Goal: Task Accomplishment & Management: Complete application form

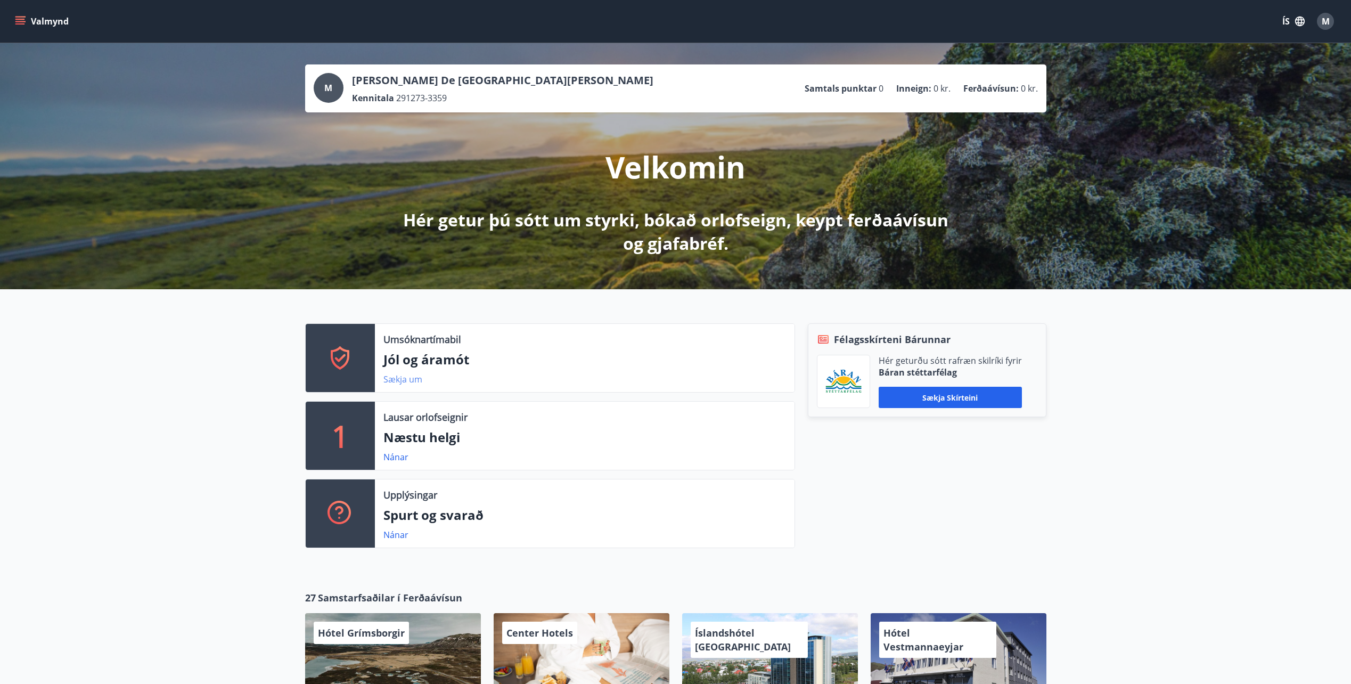
click at [417, 375] on link "Sækja um" at bounding box center [402, 379] width 39 height 12
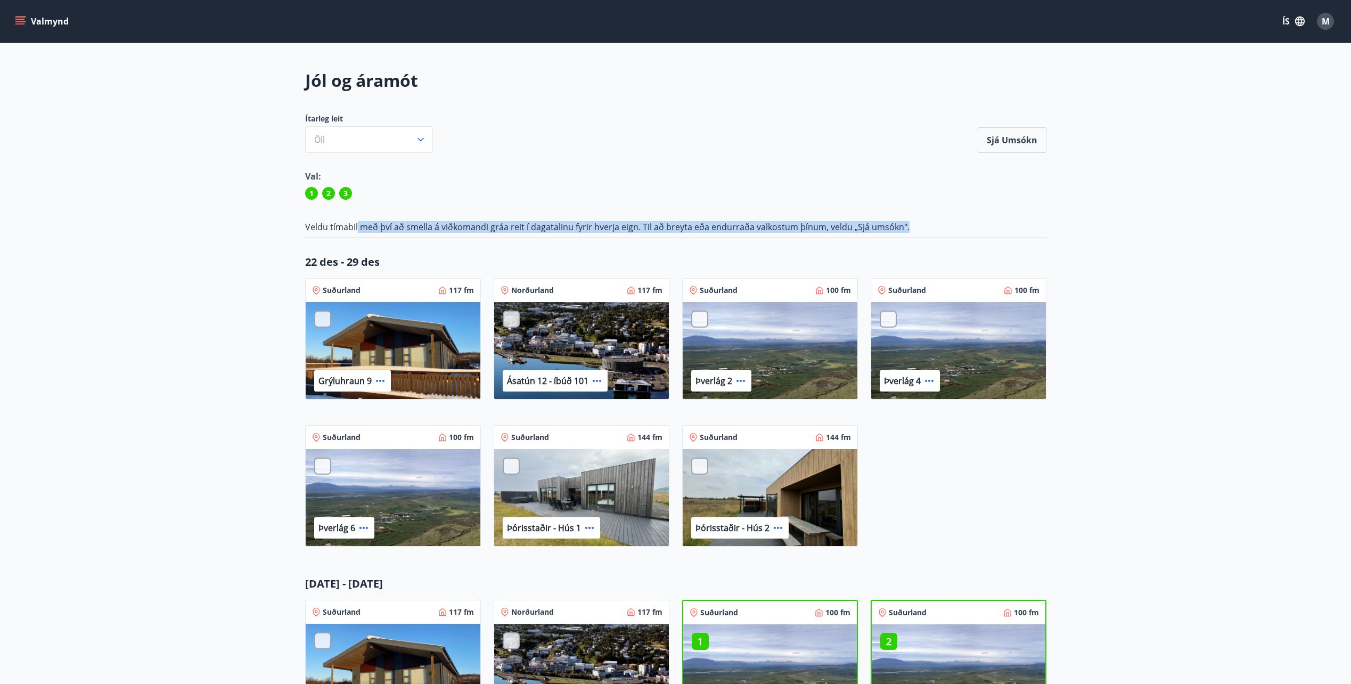
drag, startPoint x: 399, startPoint y: 224, endPoint x: 902, endPoint y: 220, distance: 503.6
click at [902, 220] on div "Jól og áramót Ítarleg leit Öll Sjá umsókn Sjá umsókn Val: 1 2 3 Veldu tímabil m…" at bounding box center [675, 499] width 767 height 860
drag, startPoint x: 902, startPoint y: 220, endPoint x: 908, endPoint y: 221, distance: 5.6
click at [908, 221] on p "Veldu tímabil með því að smella á viðkomandi gráa reit í dagatalinu fyrir hverj…" at bounding box center [675, 227] width 741 height 12
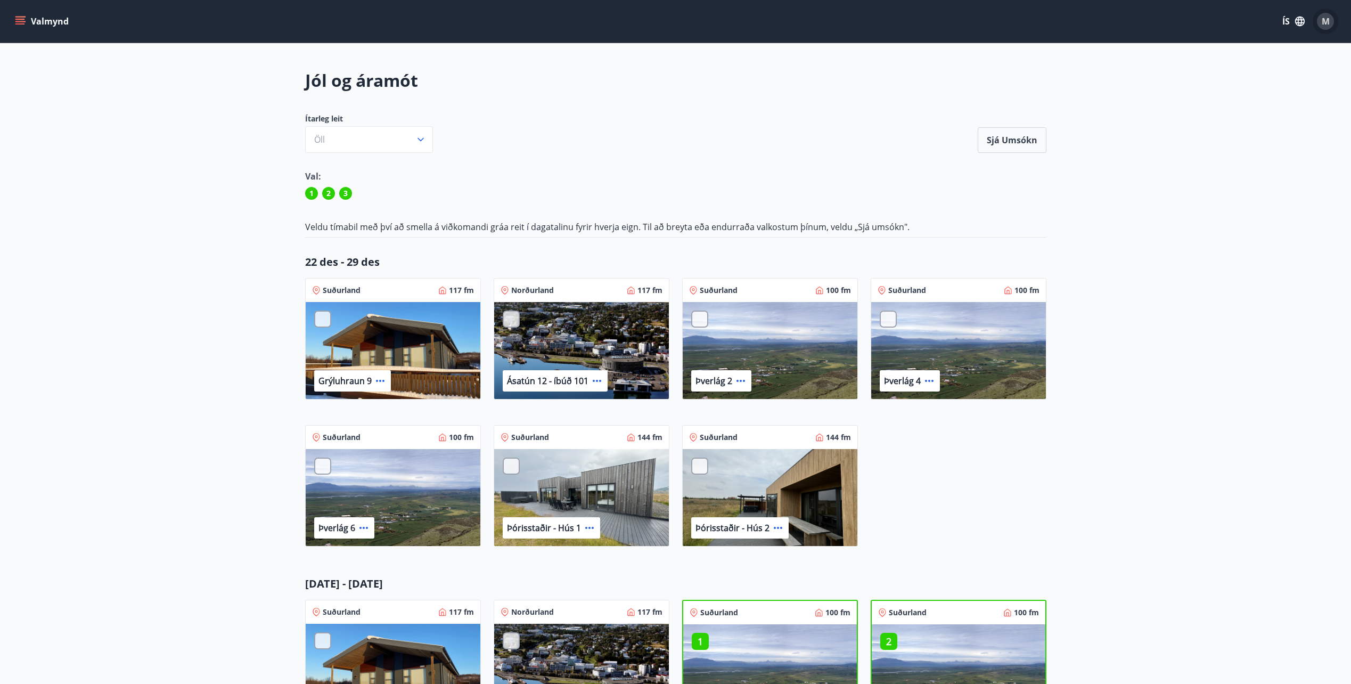
click at [1335, 20] on button "M" at bounding box center [1325, 22] width 26 height 26
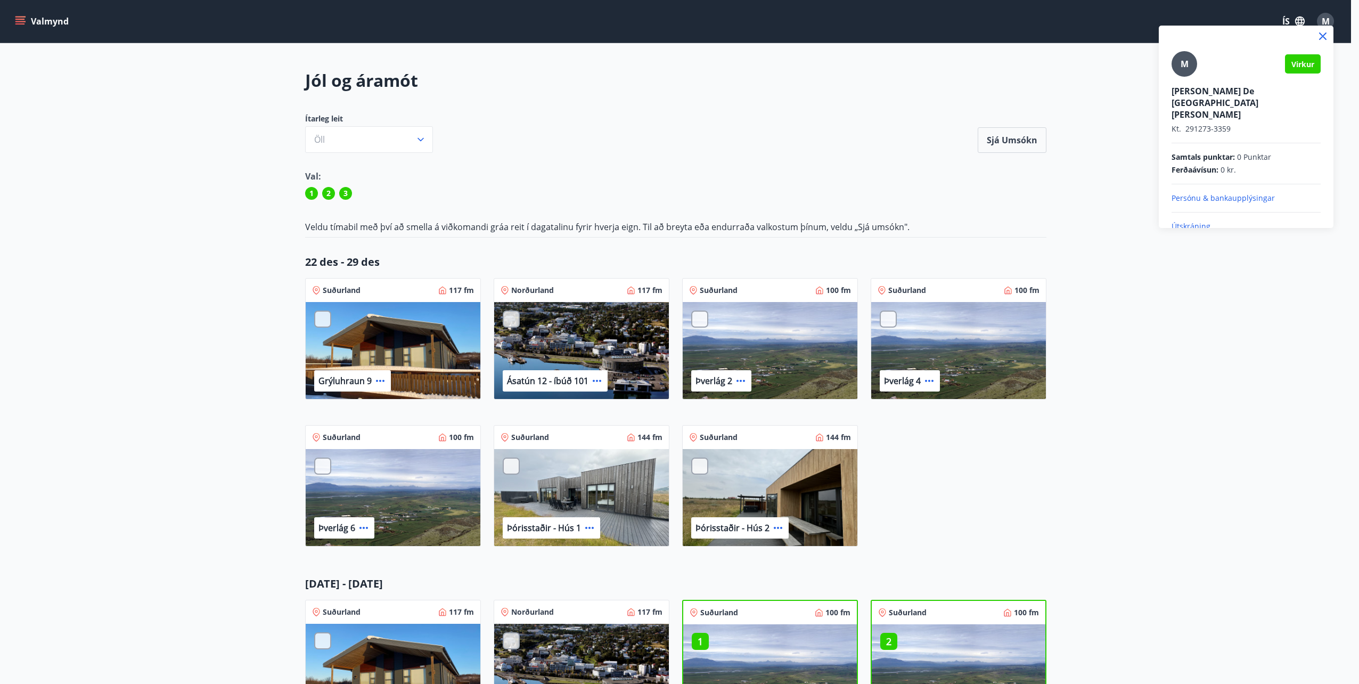
click at [1323, 11] on div at bounding box center [679, 342] width 1359 height 684
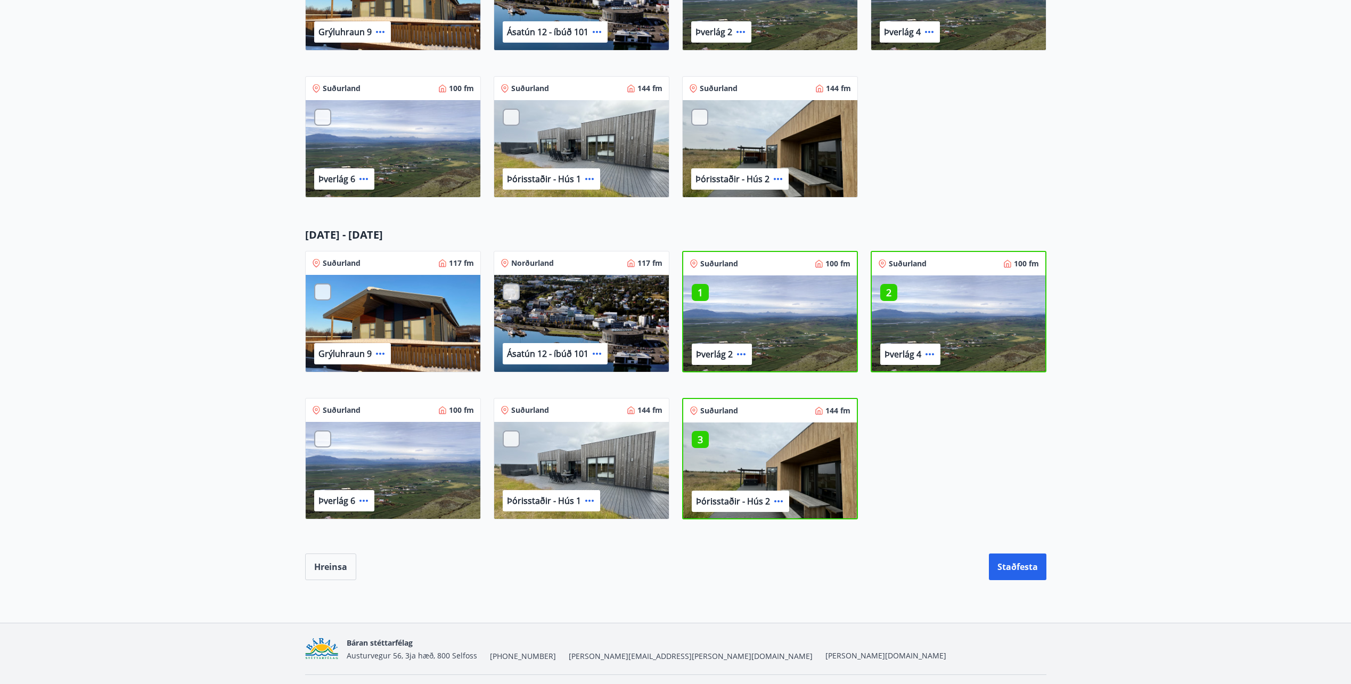
scroll to position [377, 0]
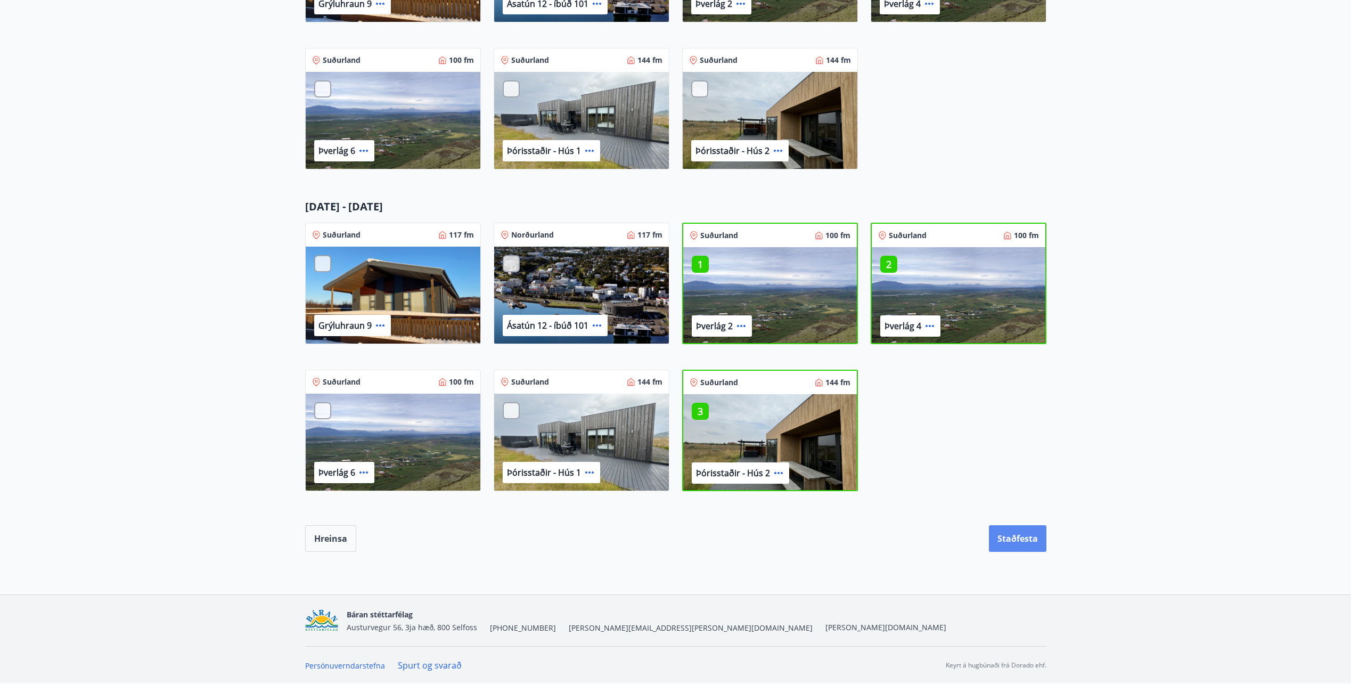
click at [1040, 536] on button "Staðfesta" at bounding box center [1017, 538] width 57 height 27
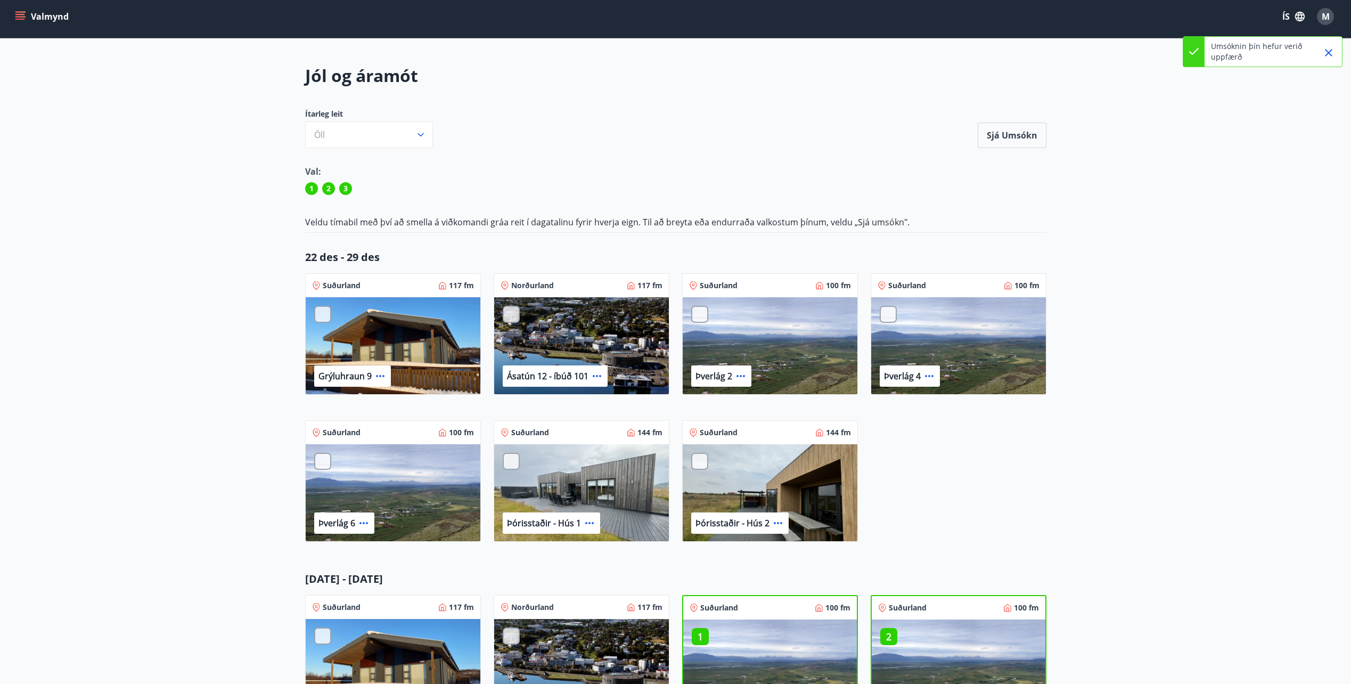
scroll to position [0, 0]
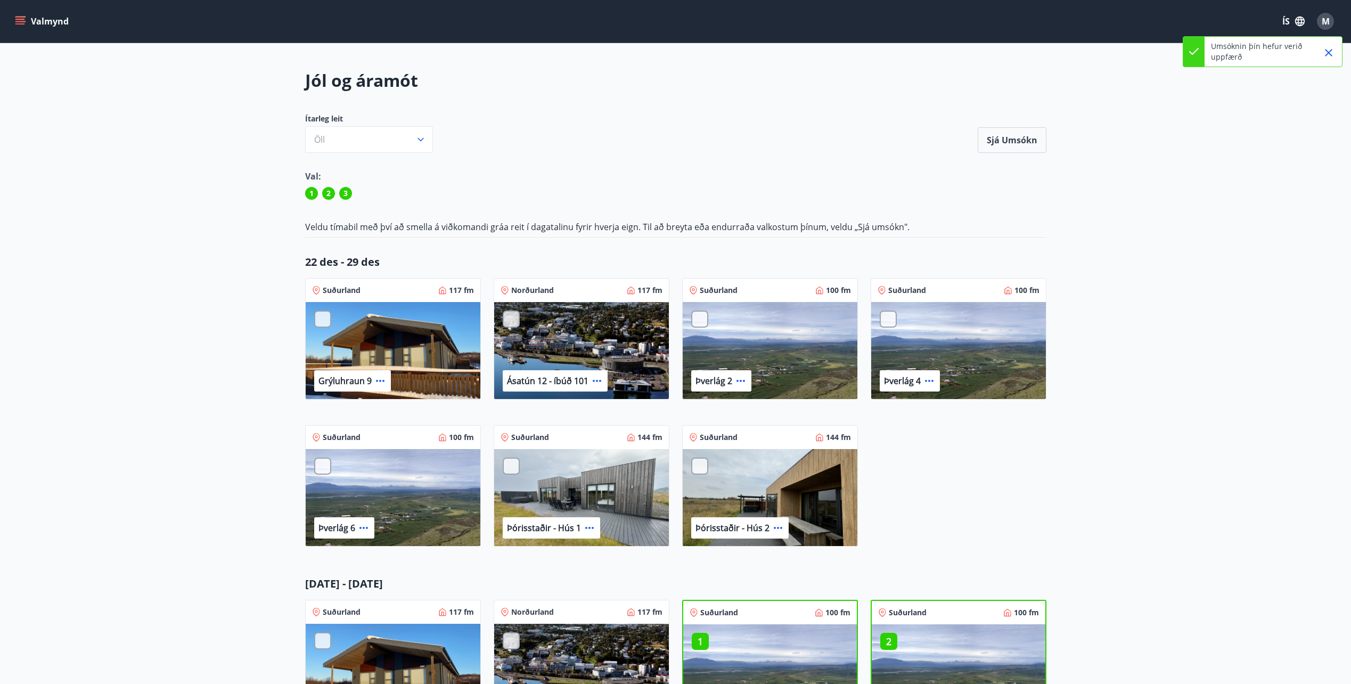
click at [38, 18] on button "Valmynd" at bounding box center [43, 21] width 60 height 19
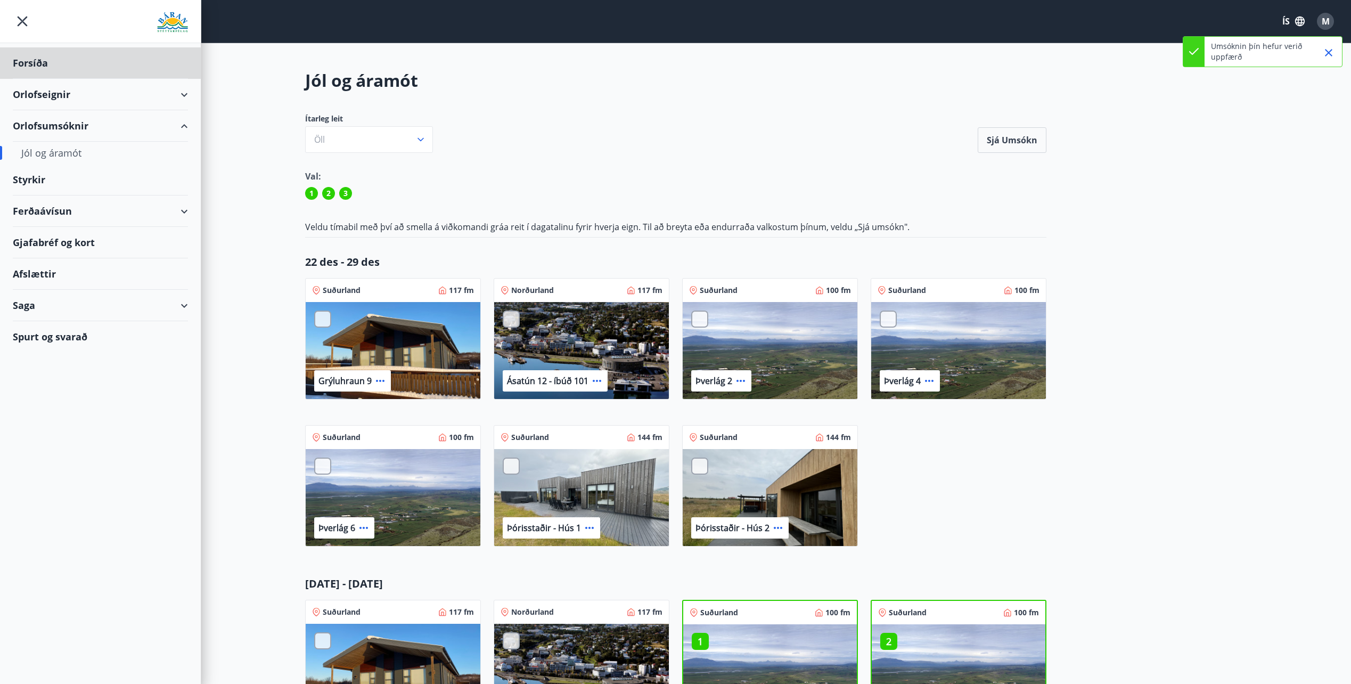
click at [43, 184] on div "Styrkir" at bounding box center [100, 179] width 175 height 31
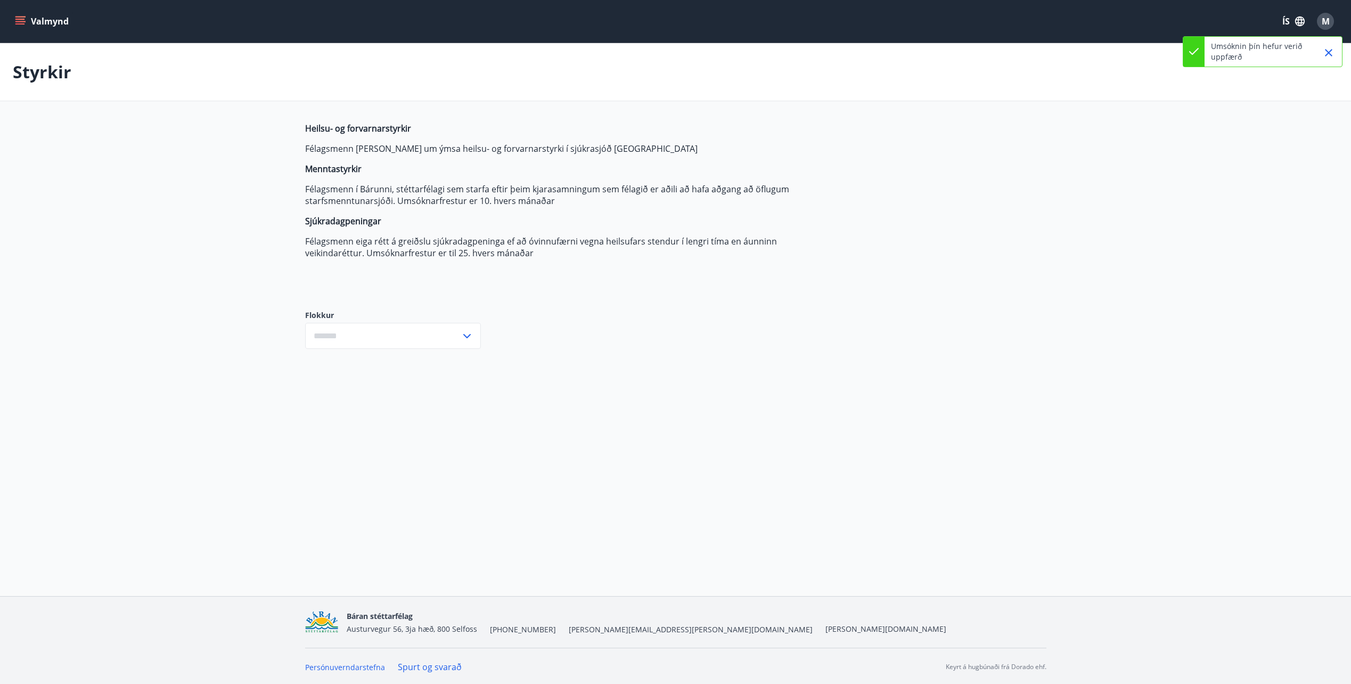
type input "***"
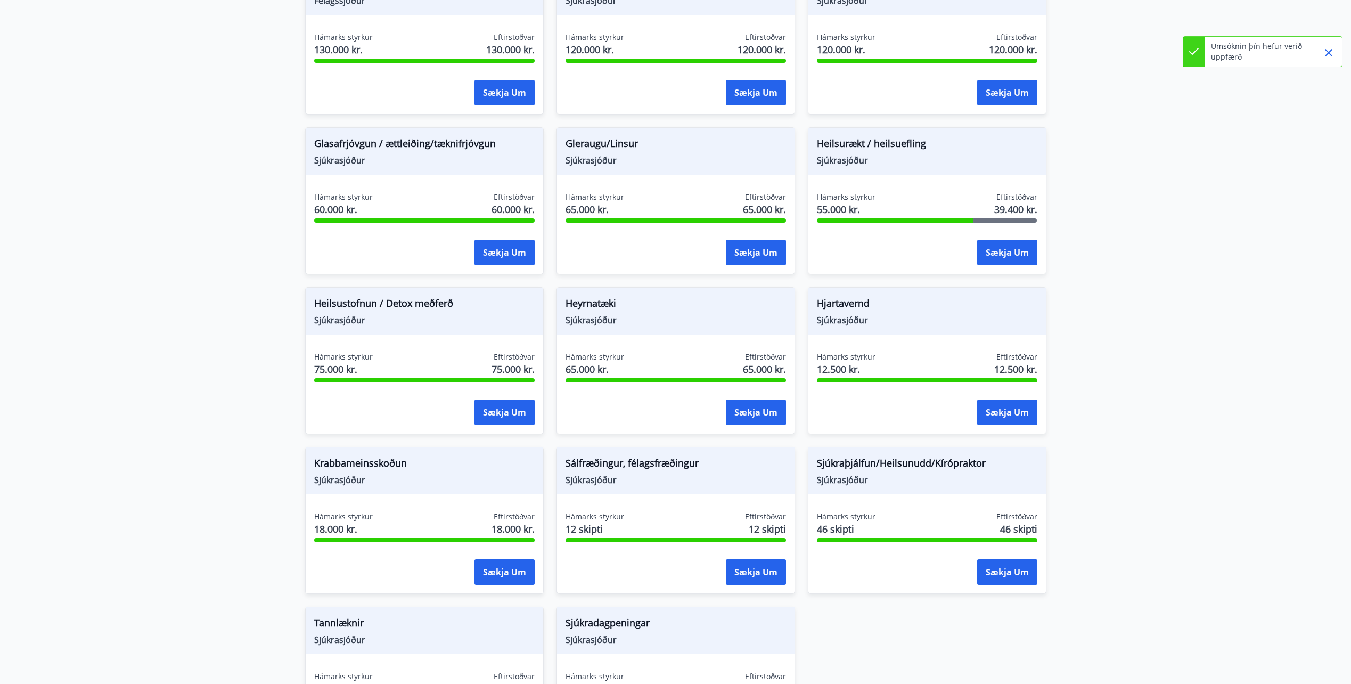
scroll to position [426, 0]
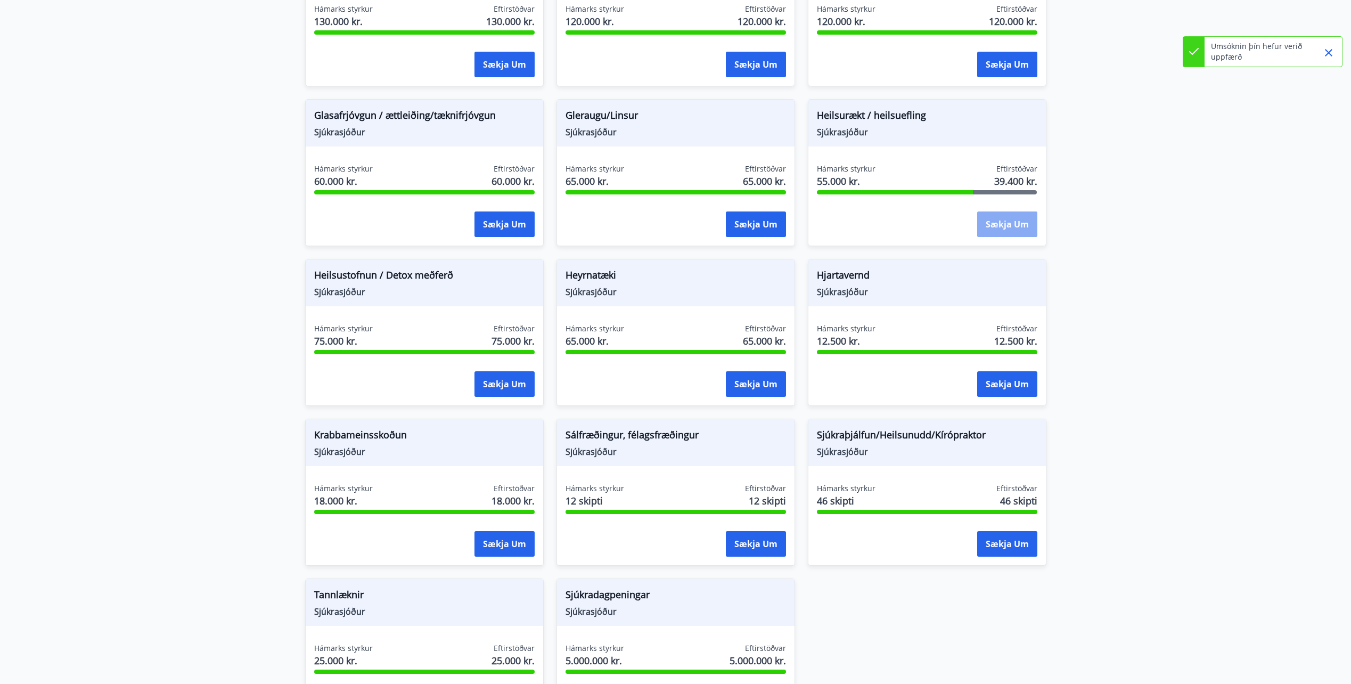
click at [1018, 226] on button "Sækja um" at bounding box center [1007, 224] width 60 height 26
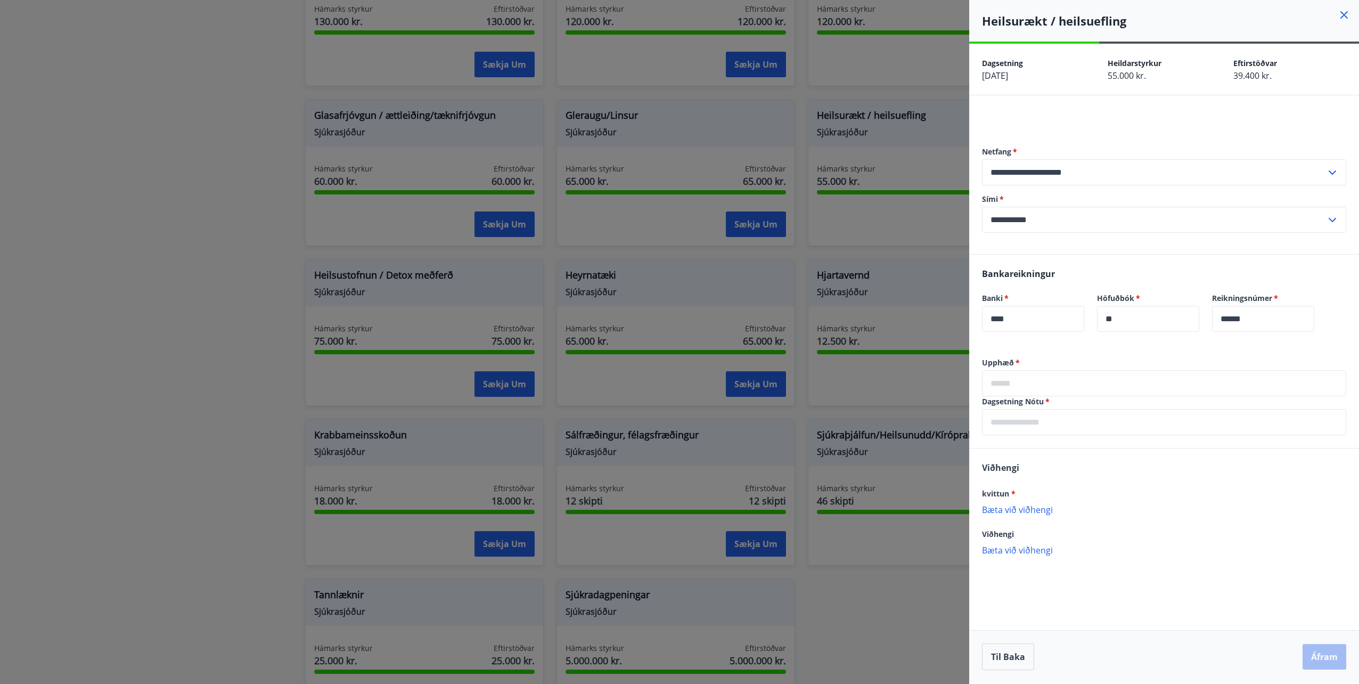
drag, startPoint x: 1032, startPoint y: 392, endPoint x: 1054, endPoint y: 391, distance: 21.3
click at [1032, 392] on input "text" at bounding box center [1164, 383] width 364 height 26
click at [1042, 395] on input "text" at bounding box center [1164, 383] width 364 height 26
click at [1041, 517] on p "Bæta við viðhengi" at bounding box center [1164, 519] width 364 height 11
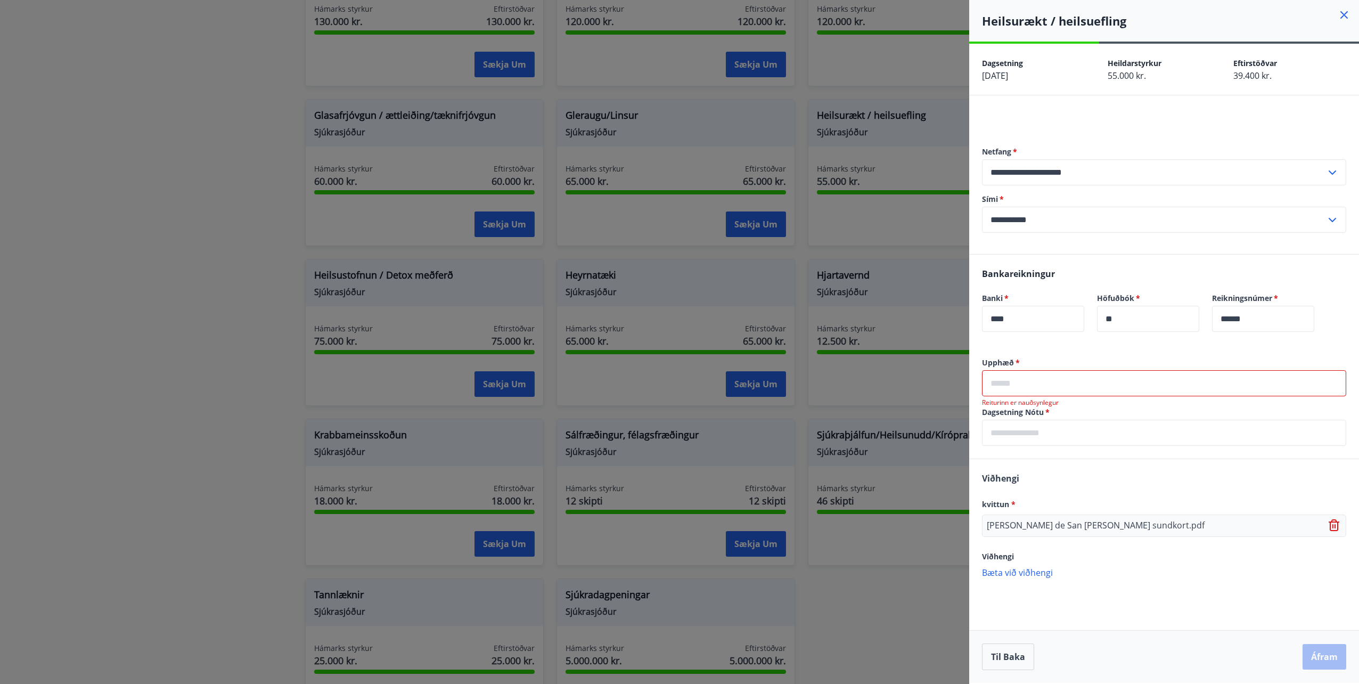
click at [1048, 383] on input "text" at bounding box center [1164, 383] width 364 height 26
type input "*****"
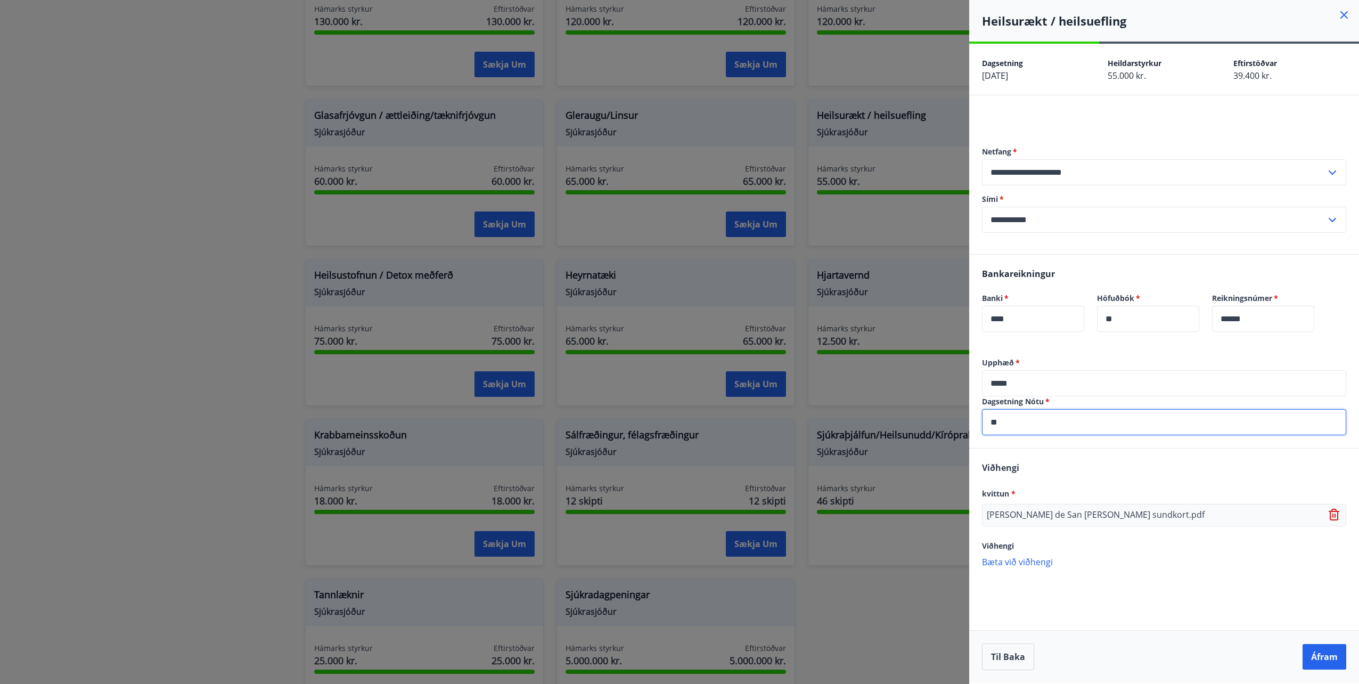
type input "*"
type input "********"
click at [1317, 659] on button "Áfram" at bounding box center [1324, 657] width 44 height 26
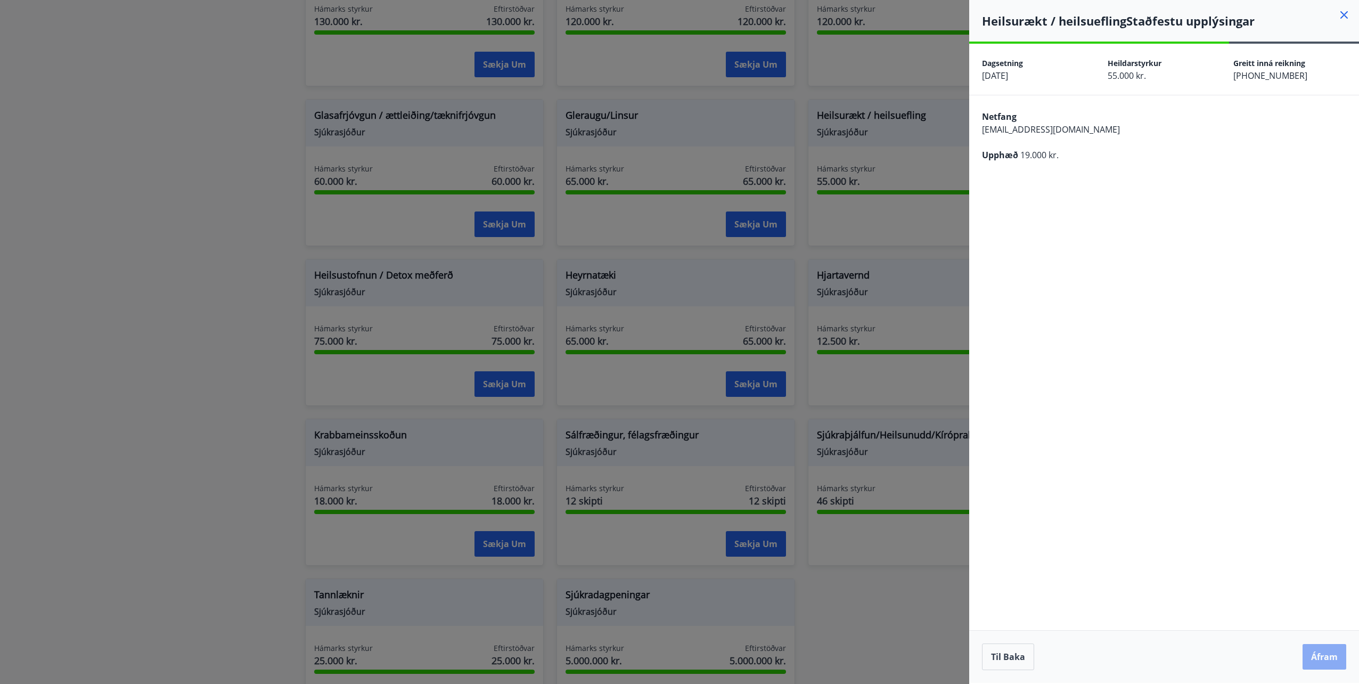
click at [1326, 664] on button "Áfram" at bounding box center [1324, 657] width 44 height 26
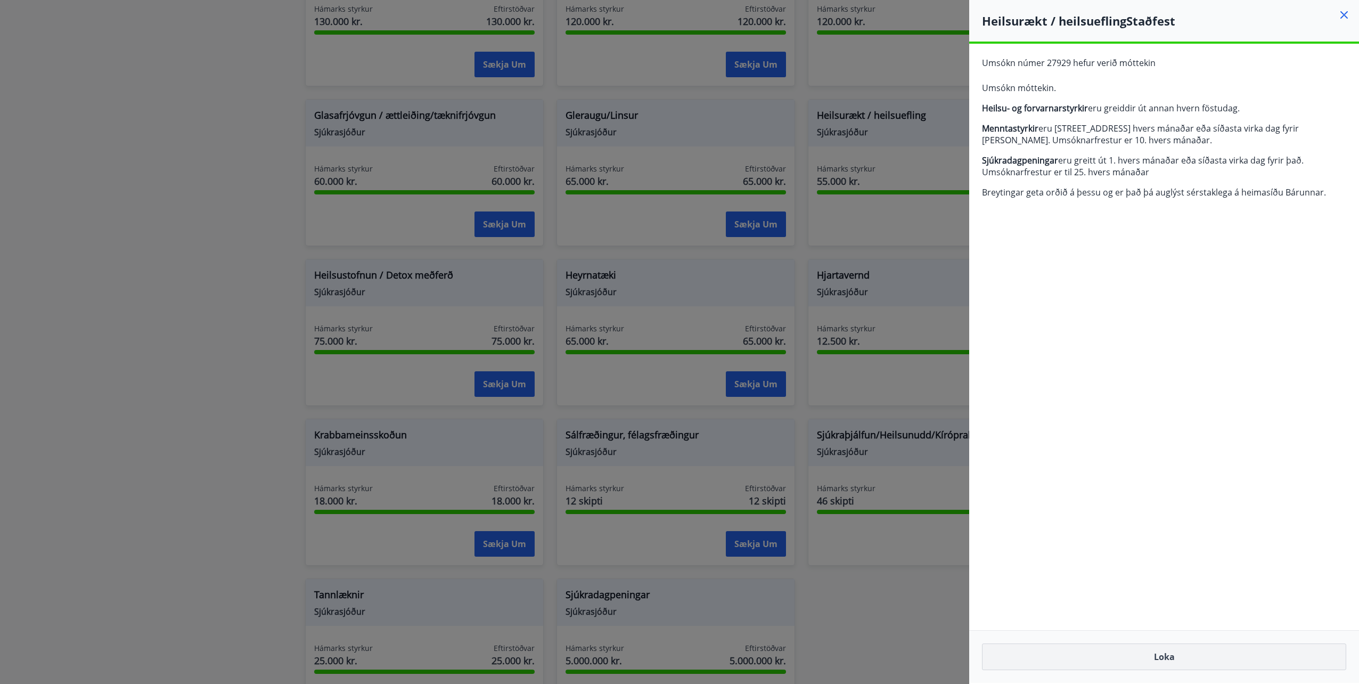
click at [1154, 661] on button "Loka" at bounding box center [1164, 656] width 364 height 27
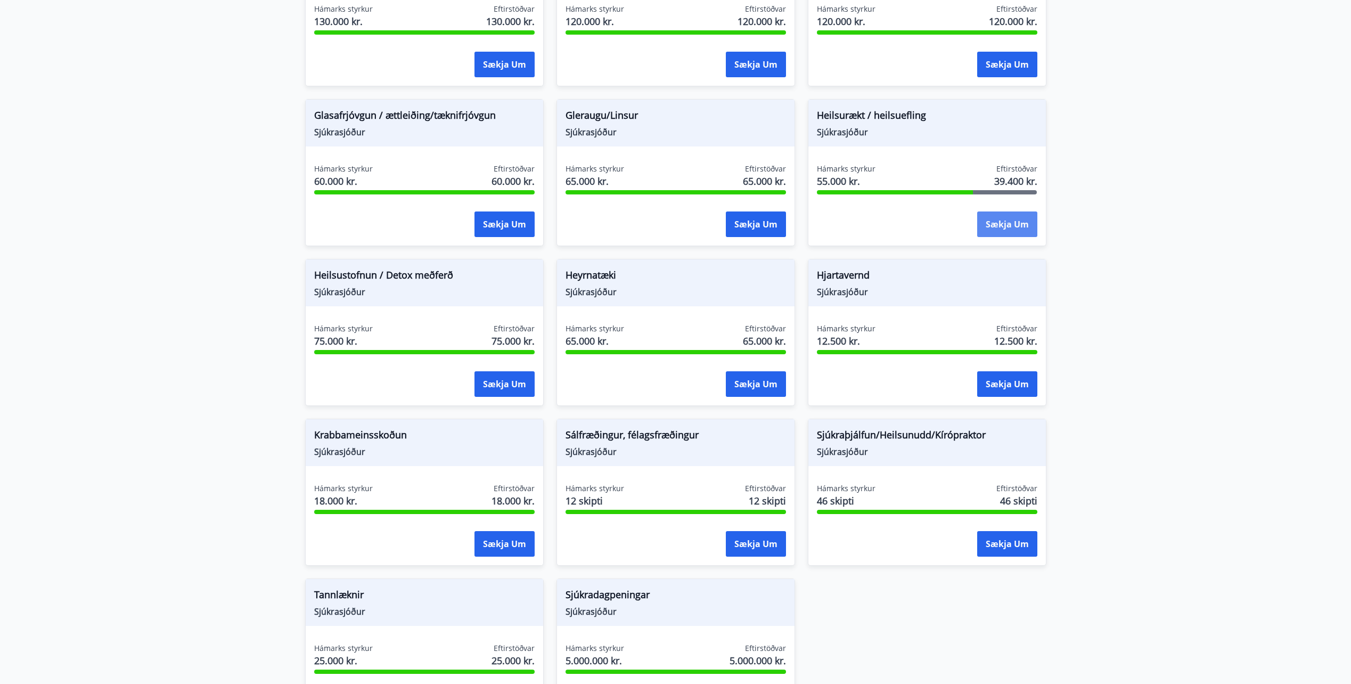
click at [1006, 227] on button "Sækja um" at bounding box center [1007, 224] width 60 height 26
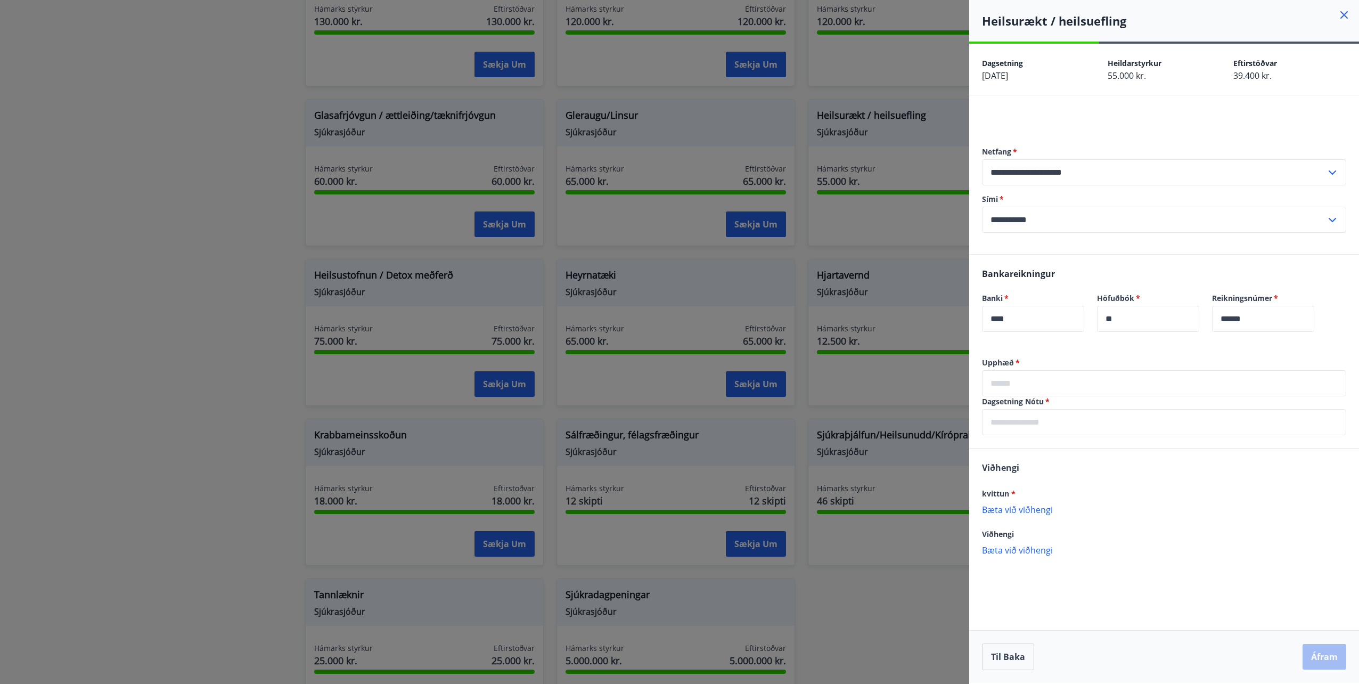
click at [1087, 380] on input "text" at bounding box center [1164, 383] width 364 height 26
type input "*****"
click at [1108, 421] on input "text" at bounding box center [1164, 422] width 364 height 26
type input "********"
click at [1039, 501] on div "kvittun * Bæta við viðhengi Viðhengi er nauðsynlegt!" at bounding box center [1164, 506] width 364 height 38
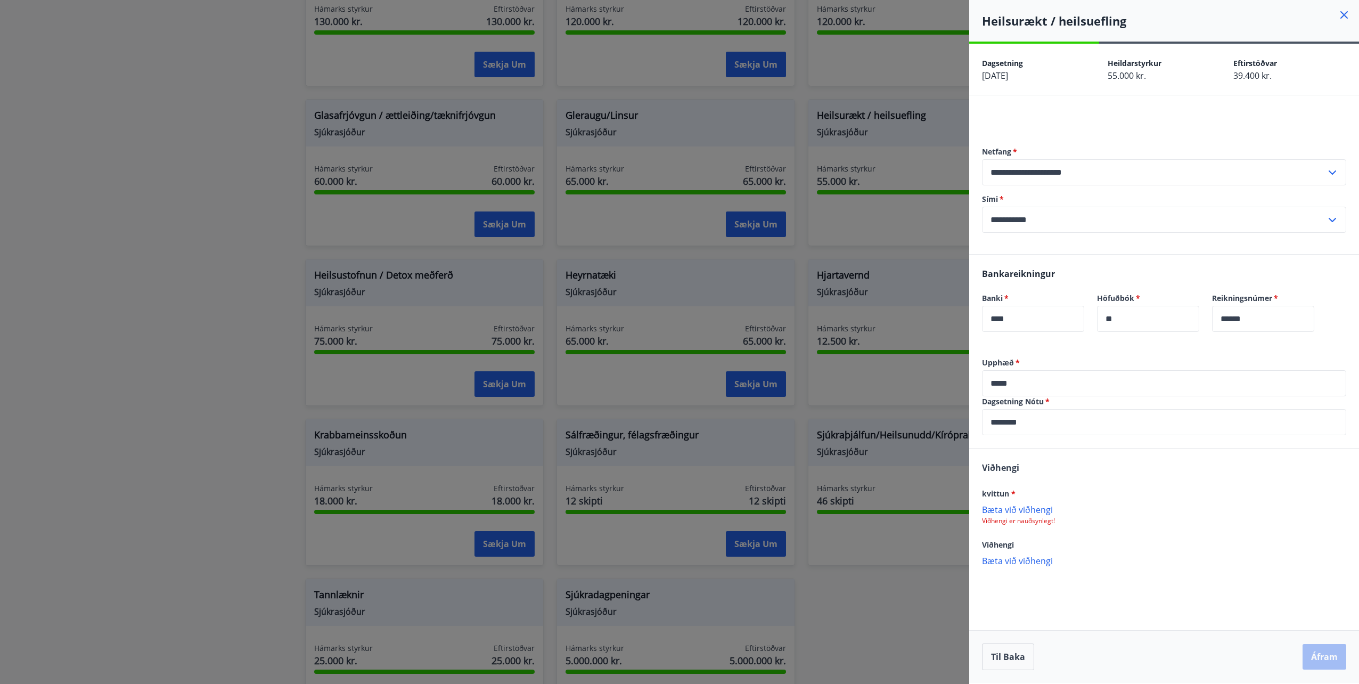
click at [1036, 507] on p "Bæta við viðhengi" at bounding box center [1164, 509] width 364 height 11
click at [1035, 559] on p "Bæta við viðhengi" at bounding box center [1164, 561] width 364 height 11
click at [1312, 661] on button "Áfram" at bounding box center [1324, 657] width 44 height 26
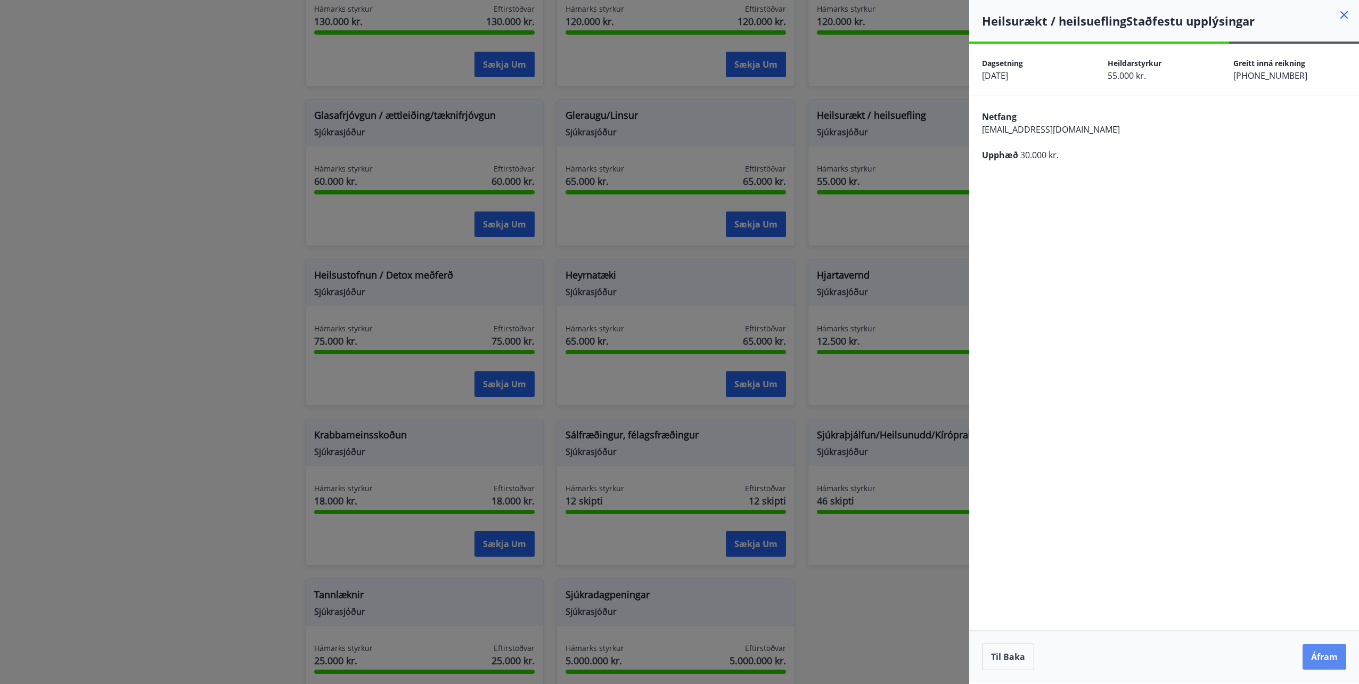
click at [1334, 659] on button "Áfram" at bounding box center [1324, 657] width 44 height 26
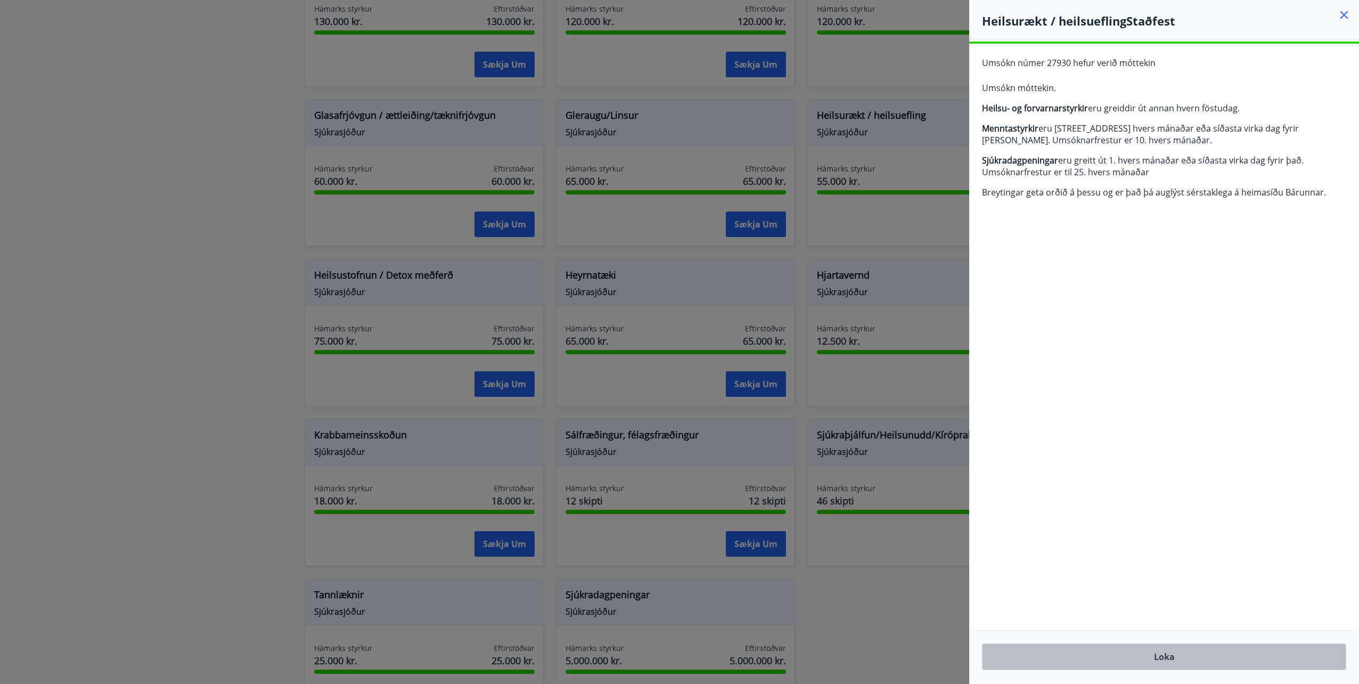
click at [1107, 648] on button "Loka" at bounding box center [1164, 656] width 364 height 27
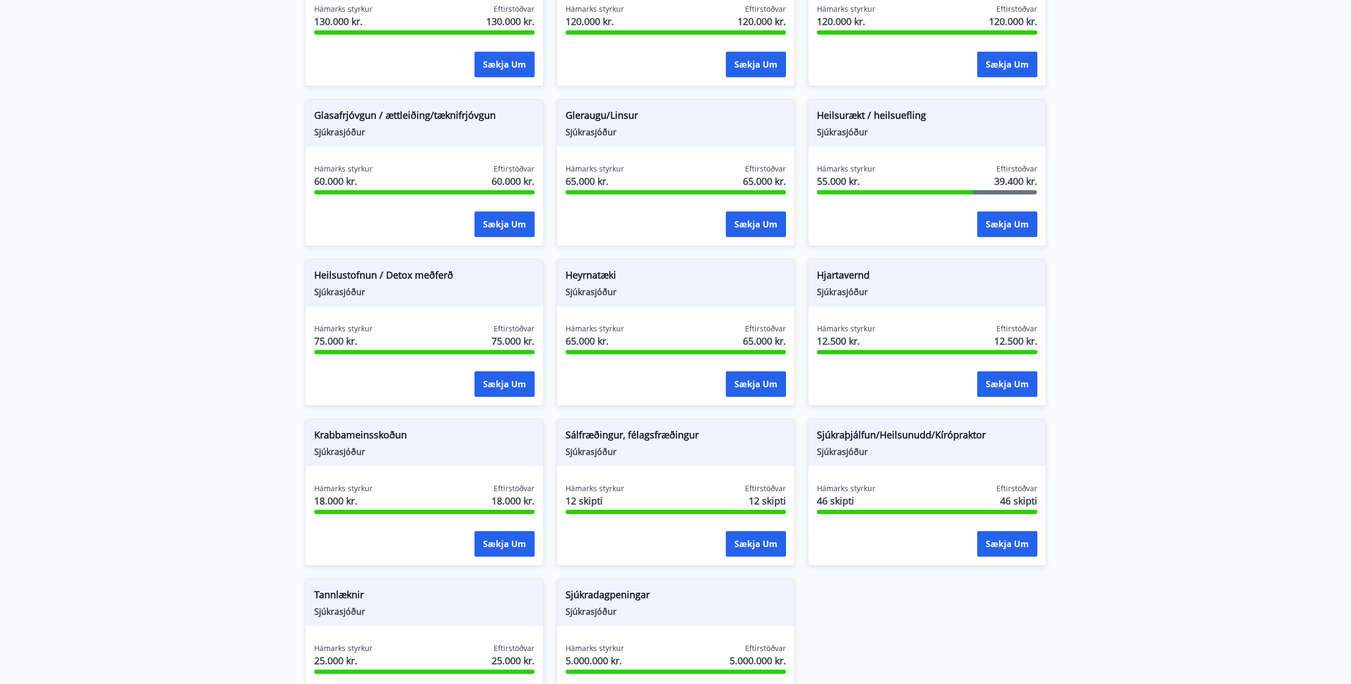
click at [1215, 214] on main "Styrkir Heilsu- og forvarnarstyrkir Félagsmenn geta sótt um ýmsa heilsu- og for…" at bounding box center [675, 177] width 1351 height 1121
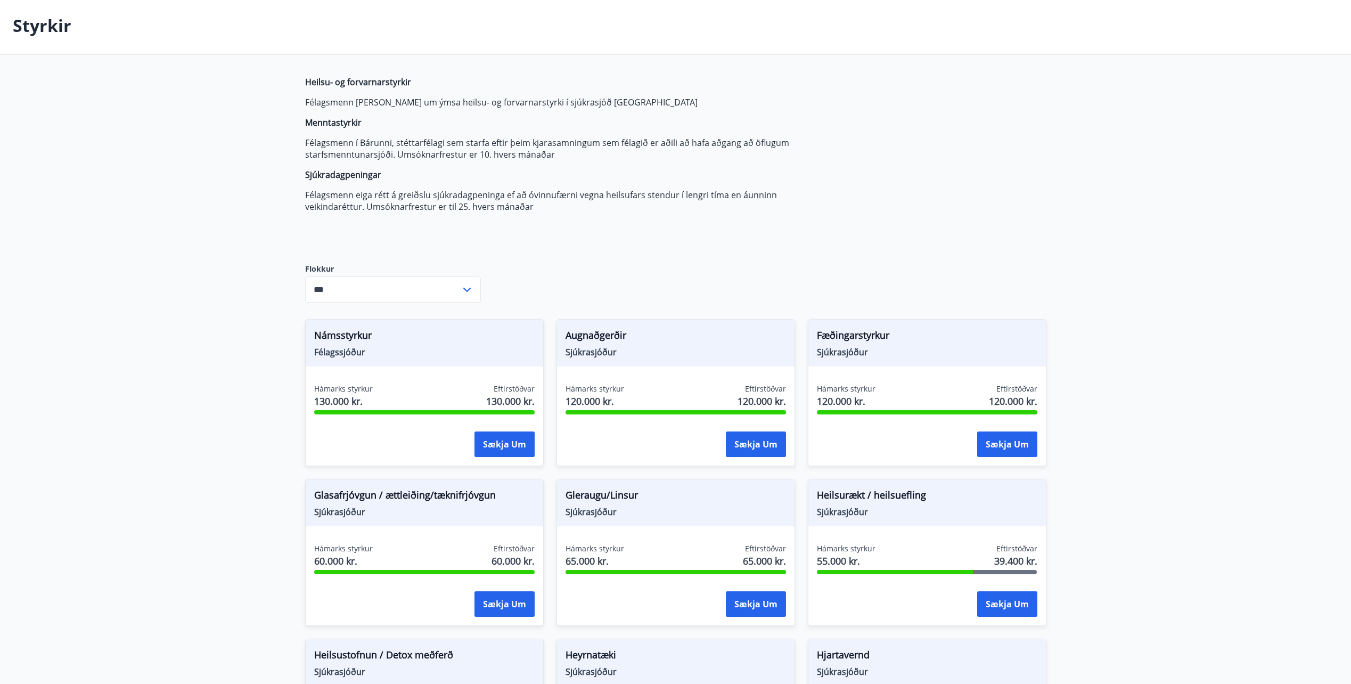
scroll to position [0, 0]
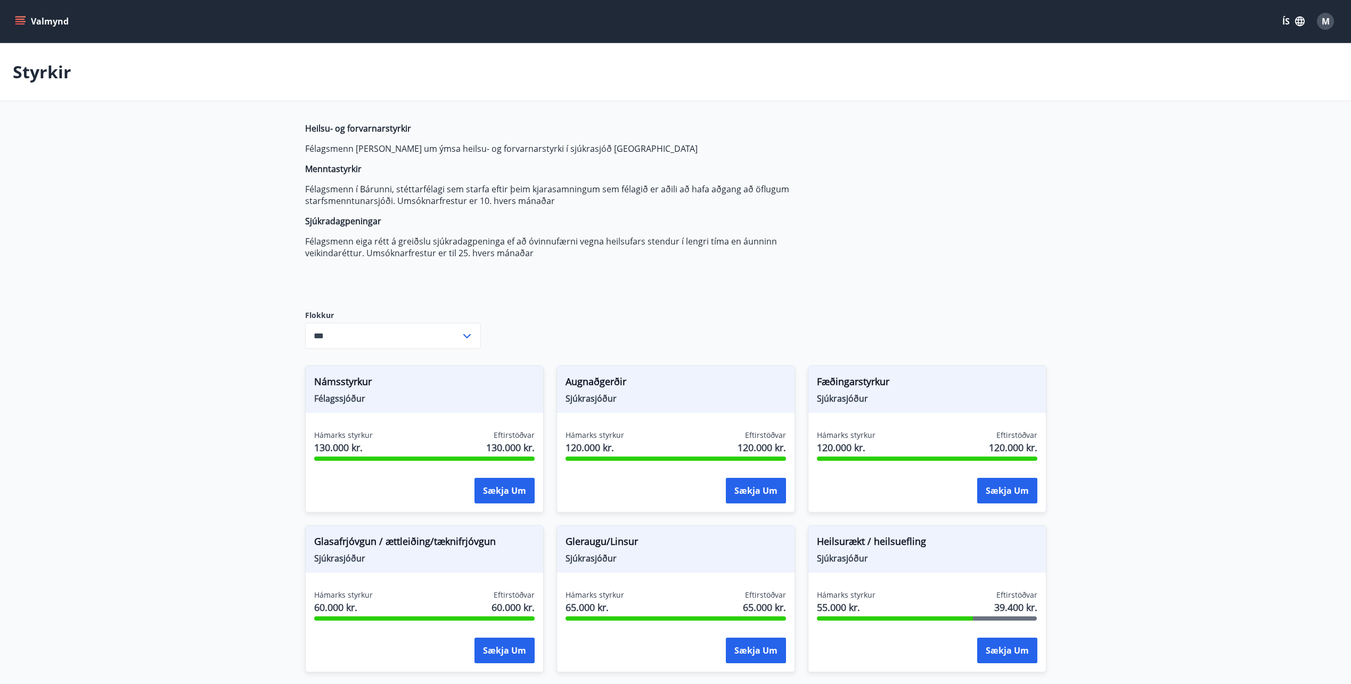
click at [40, 25] on button "Valmynd" at bounding box center [43, 21] width 60 height 19
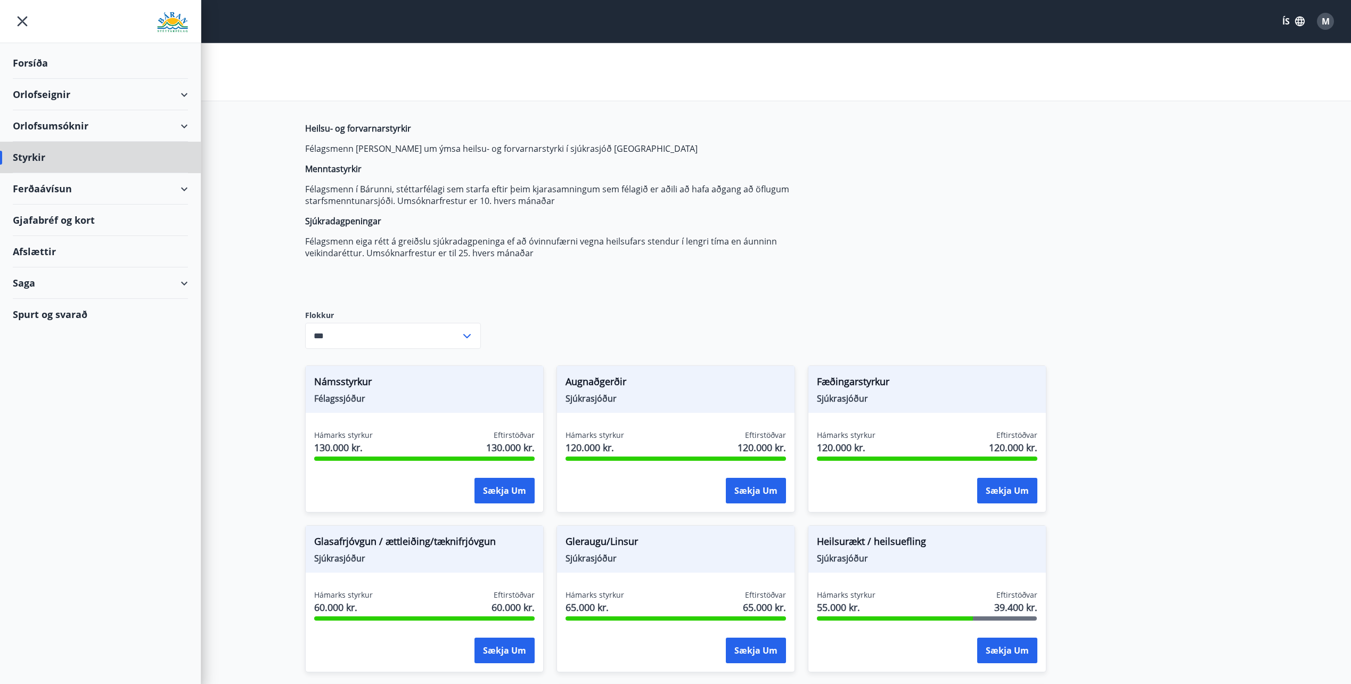
click at [45, 54] on div "Forsíða" at bounding box center [100, 62] width 175 height 31
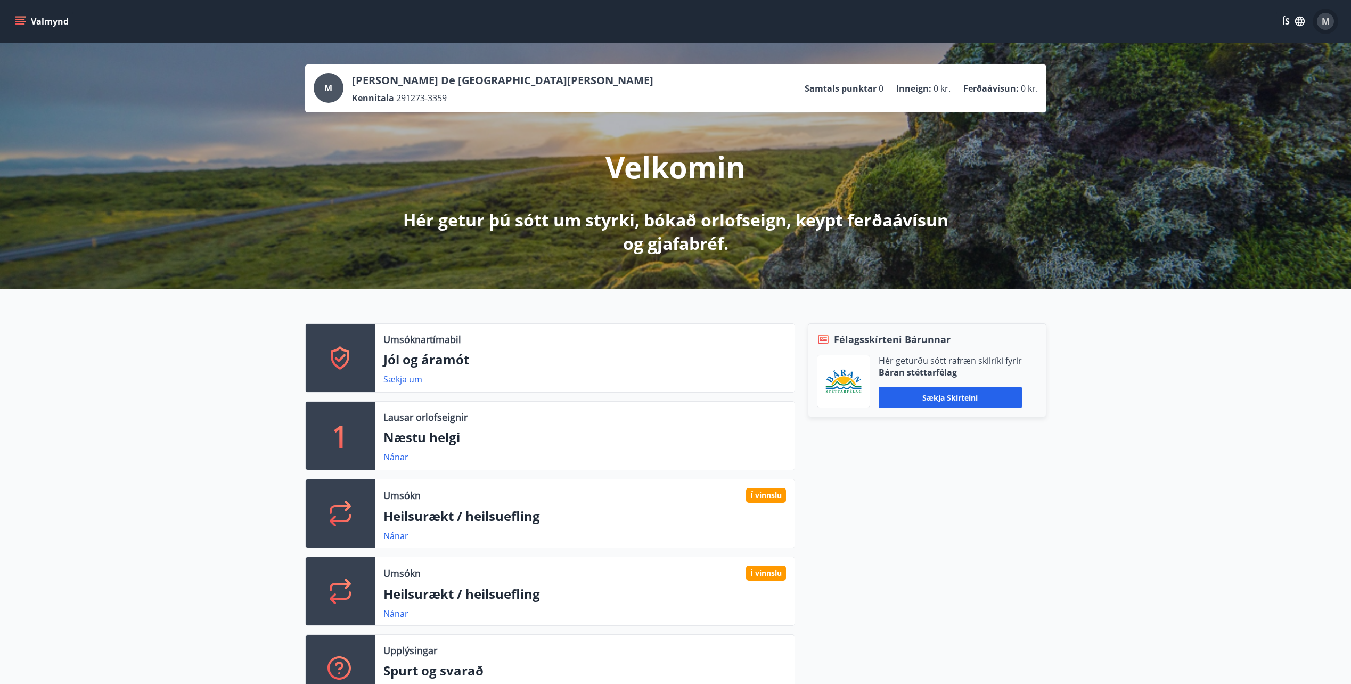
click at [1320, 24] on div "M" at bounding box center [1325, 21] width 17 height 17
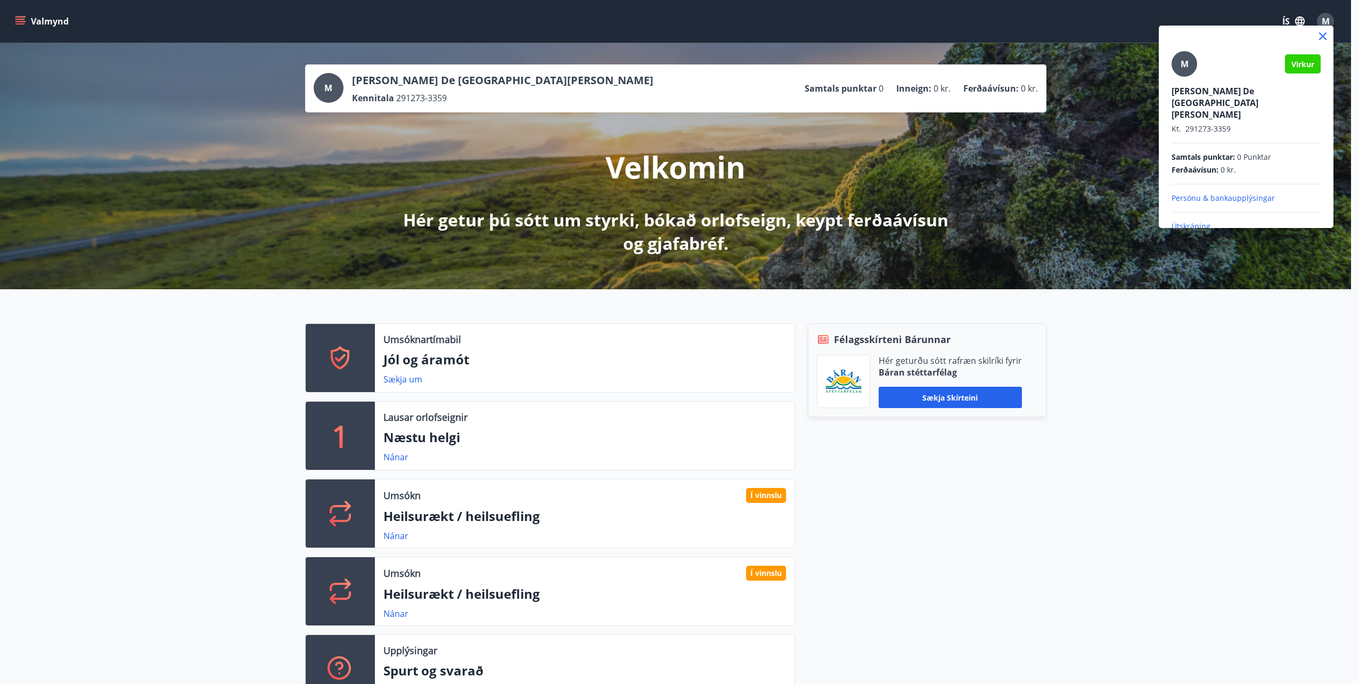
drag, startPoint x: 932, startPoint y: 526, endPoint x: 932, endPoint y: 514, distance: 12.3
click at [932, 525] on div at bounding box center [679, 342] width 1359 height 684
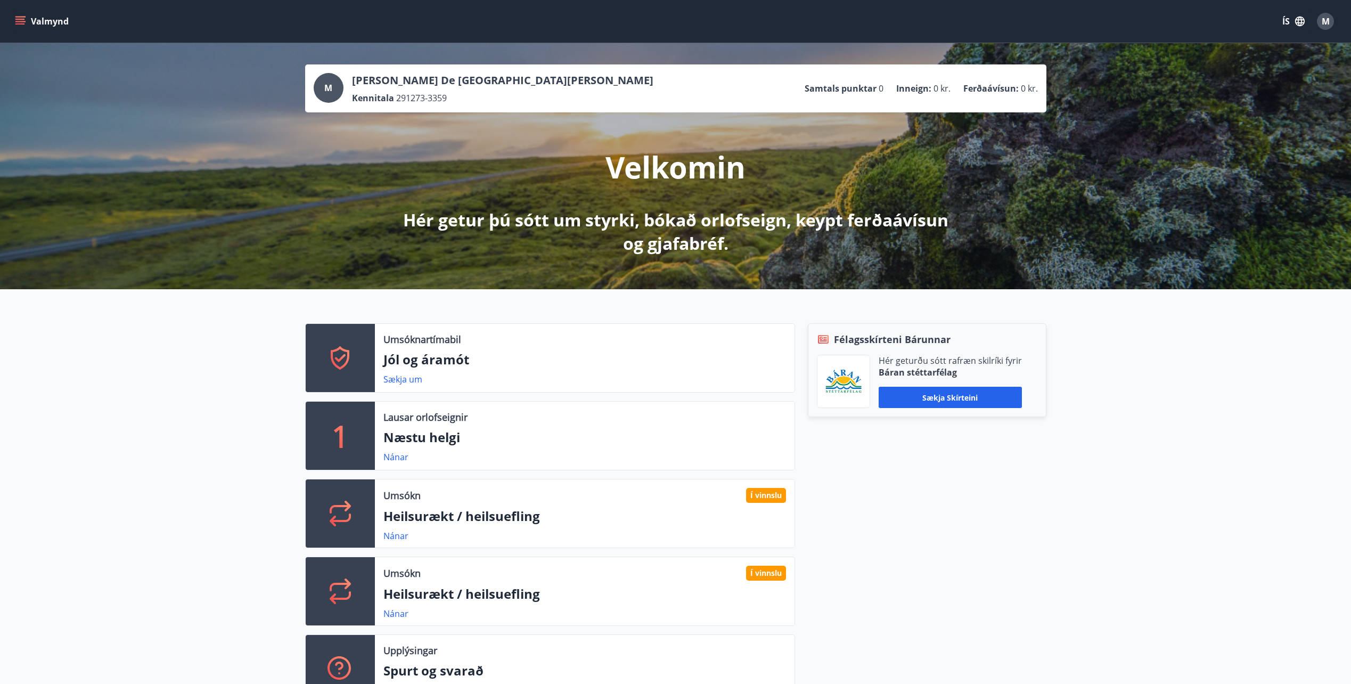
click at [25, 15] on button "Valmynd" at bounding box center [43, 21] width 60 height 19
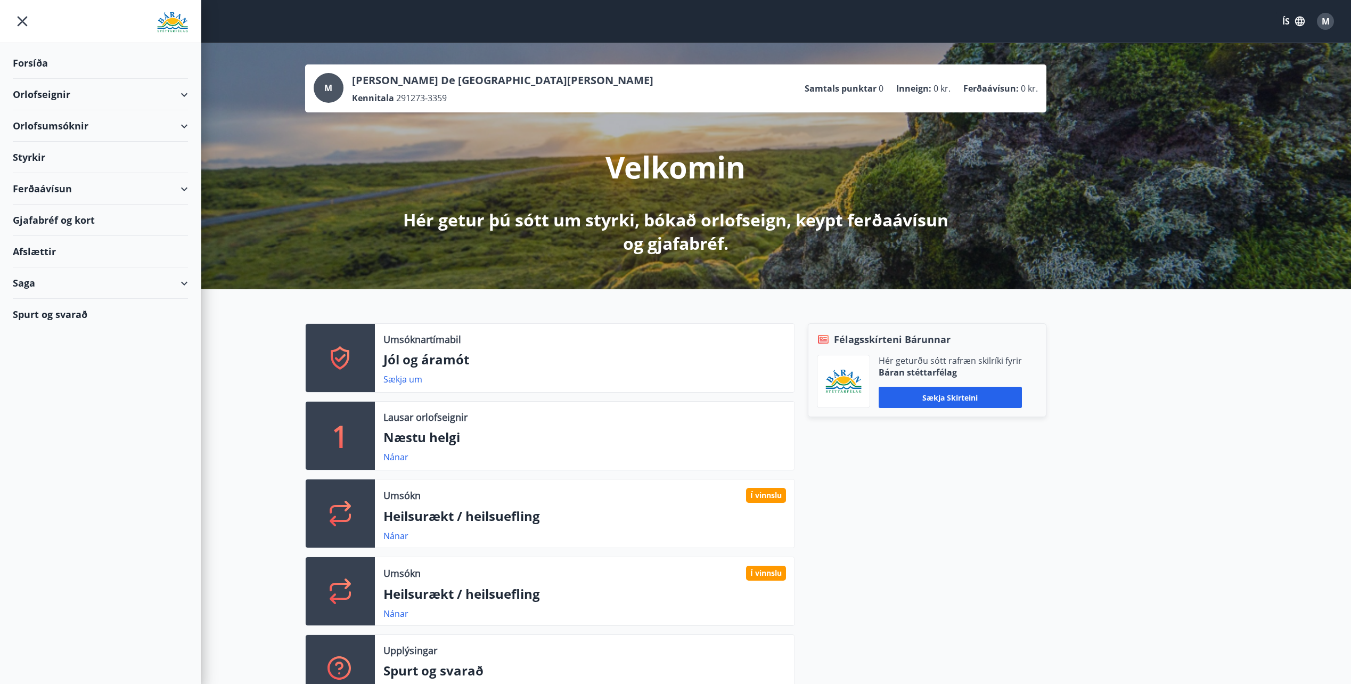
click at [26, 20] on icon "menu" at bounding box center [22, 21] width 19 height 19
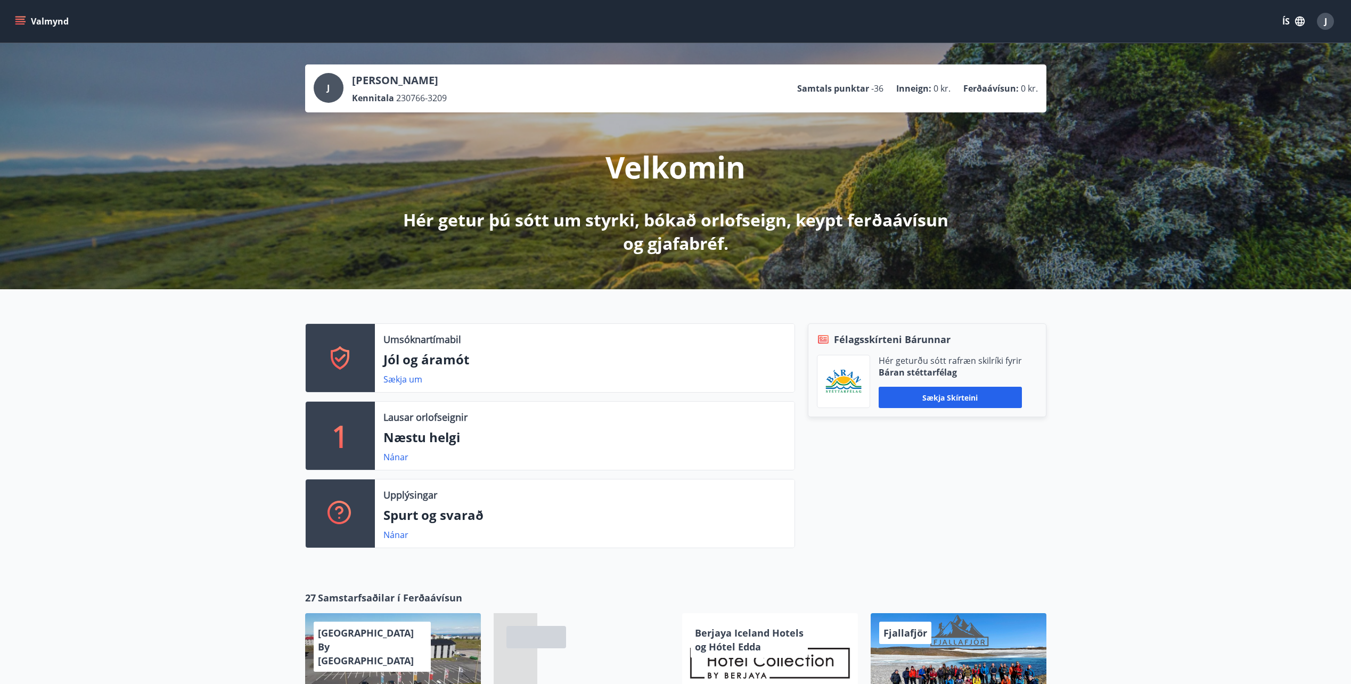
click at [1324, 15] on span "J" at bounding box center [1325, 21] width 3 height 12
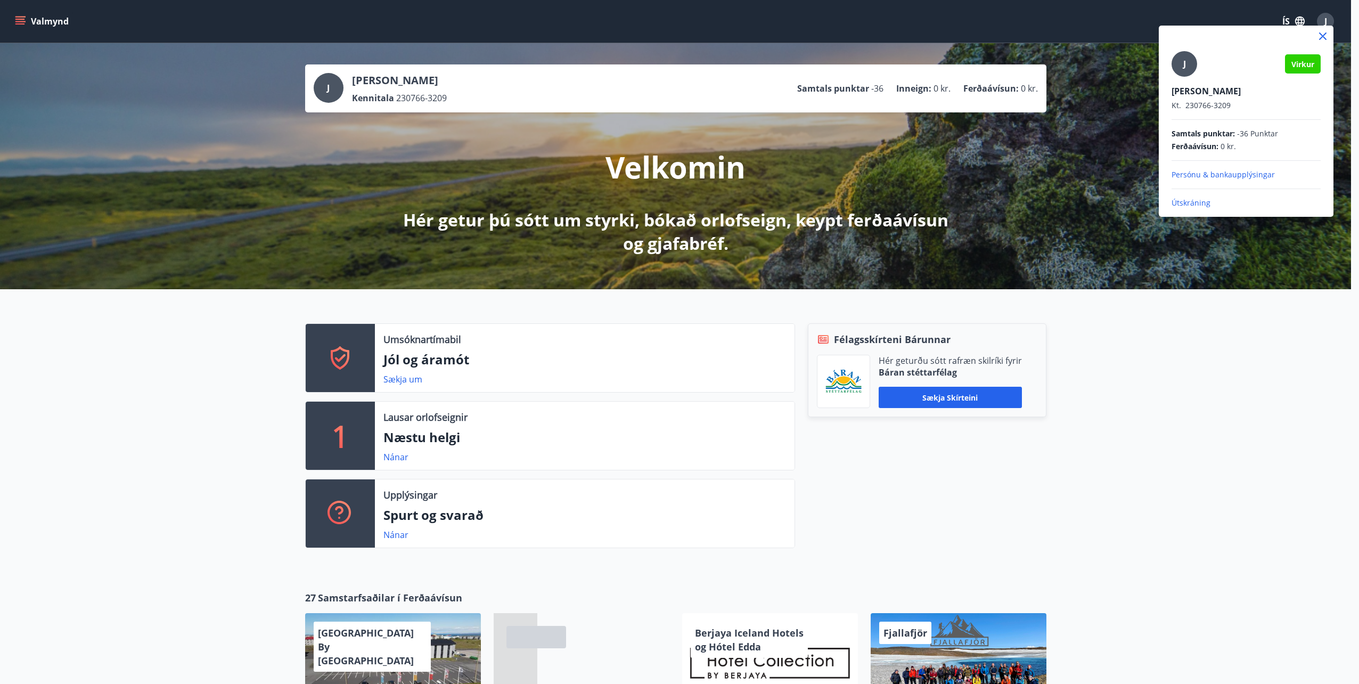
click at [1328, 13] on div at bounding box center [679, 342] width 1359 height 684
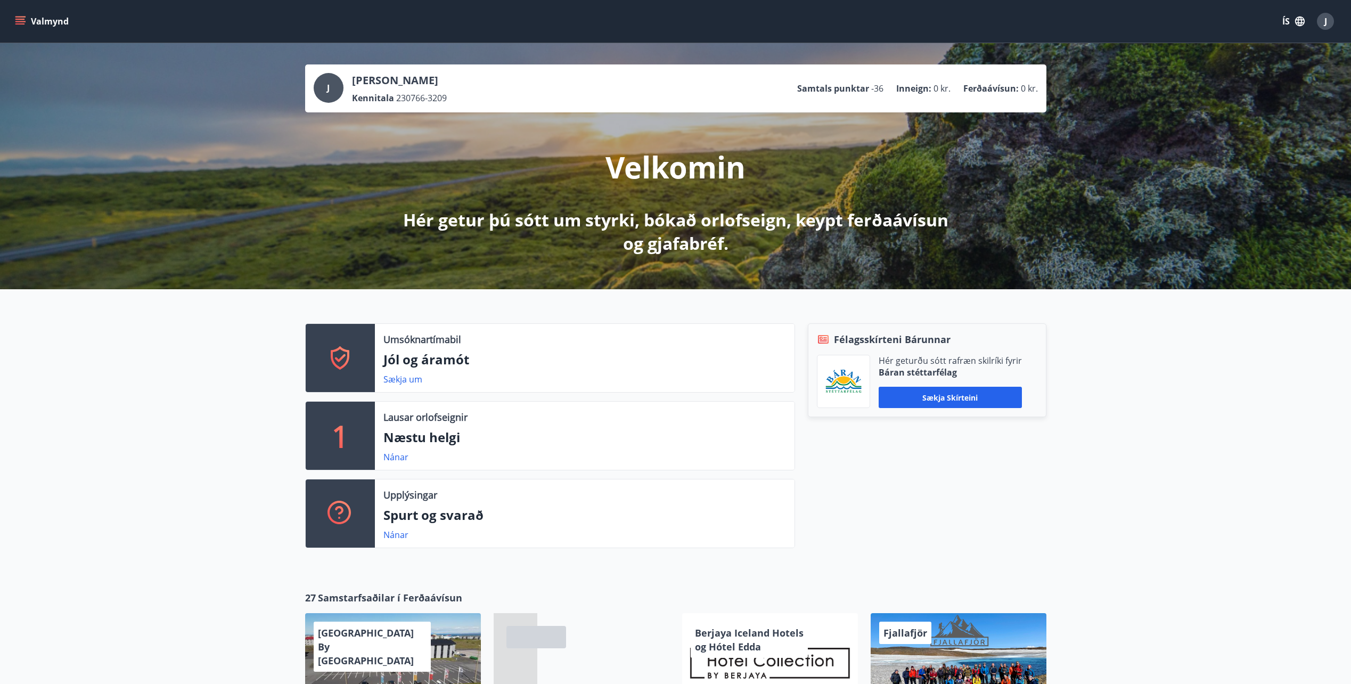
click at [20, 21] on icon "menu" at bounding box center [20, 21] width 11 height 11
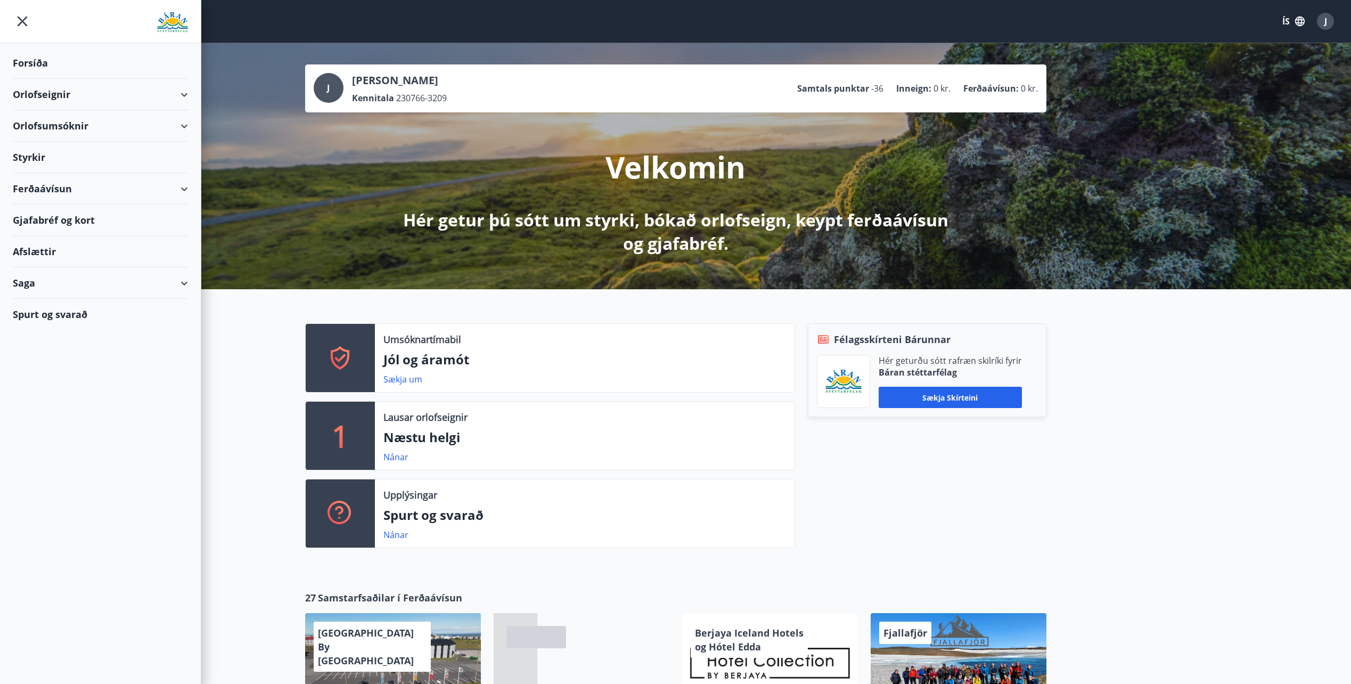
click at [65, 159] on div "Styrkir" at bounding box center [100, 157] width 175 height 31
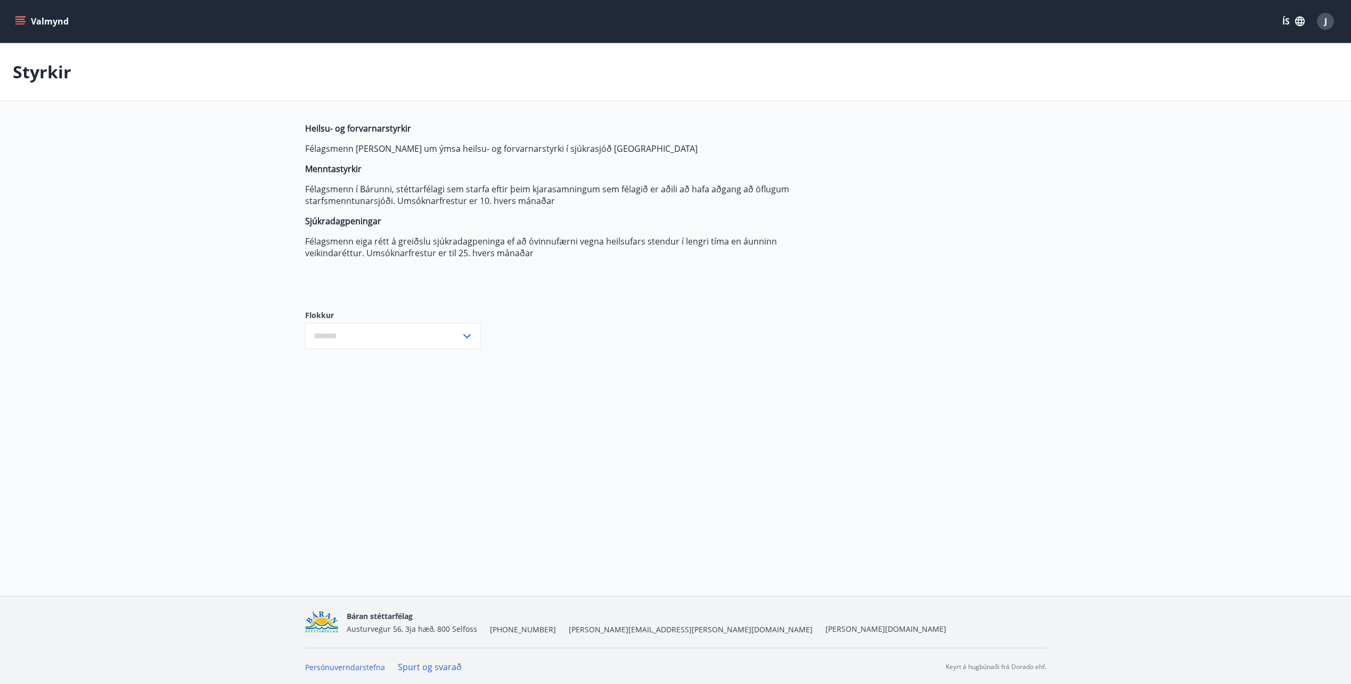
type input "***"
click at [53, 32] on div "Valmynd ÍS J" at bounding box center [675, 22] width 1325 height 26
click at [51, 29] on button "Valmynd" at bounding box center [43, 21] width 60 height 19
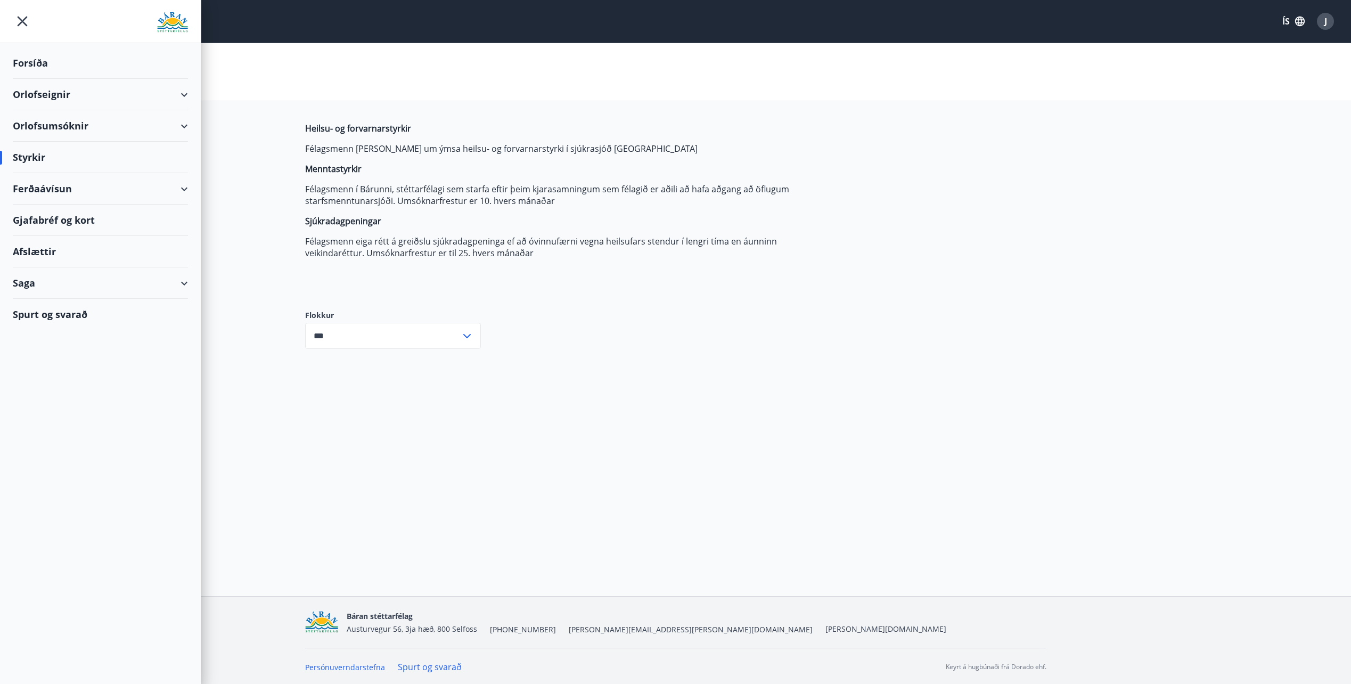
click at [59, 125] on div "Orlofsumsóknir" at bounding box center [100, 125] width 175 height 31
click at [70, 158] on div "Jól og áramót" at bounding box center [100, 153] width 158 height 22
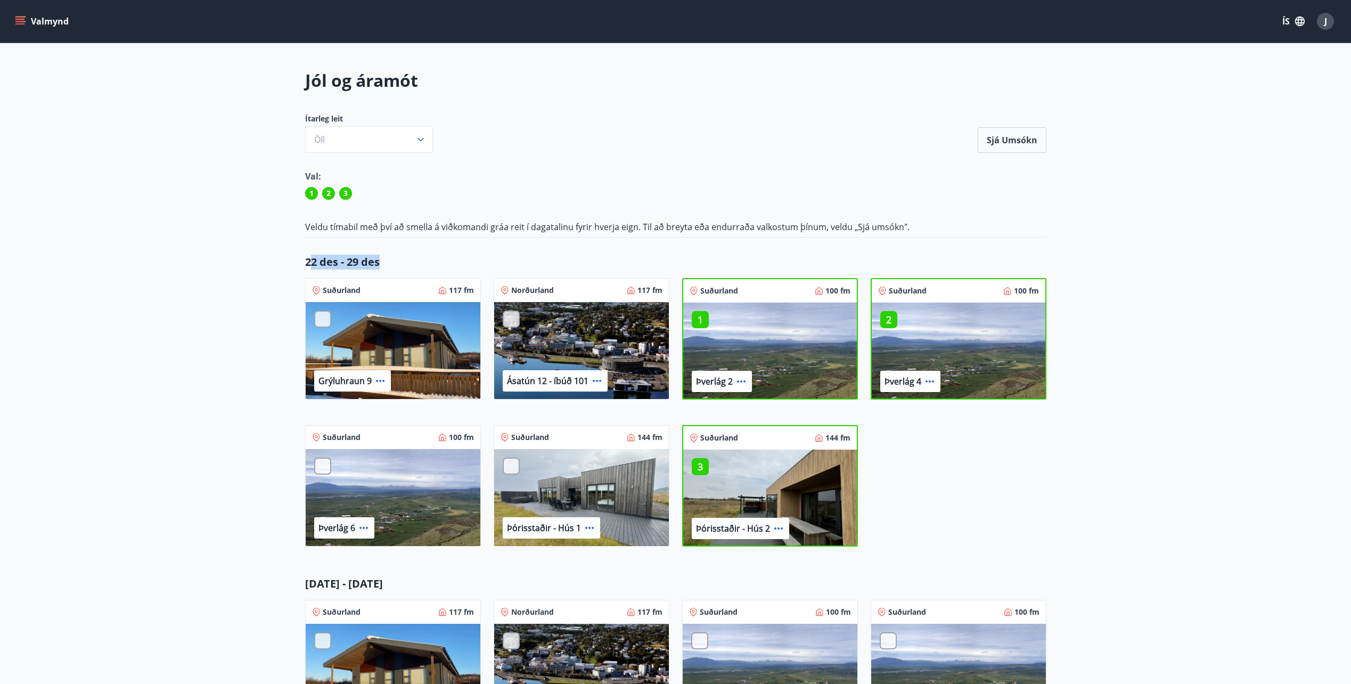
drag, startPoint x: 314, startPoint y: 259, endPoint x: 450, endPoint y: 262, distance: 136.9
click at [450, 262] on p "22 des - 29 des" at bounding box center [675, 261] width 741 height 15
click at [881, 111] on div "Jól og áramót Ítarleg leit [PERSON_NAME] Sjá umsókn Sjá umsókn Val: 1 2 3 Veldu…" at bounding box center [675, 499] width 767 height 860
click at [1018, 141] on button "Sjá umsókn" at bounding box center [1011, 140] width 69 height 26
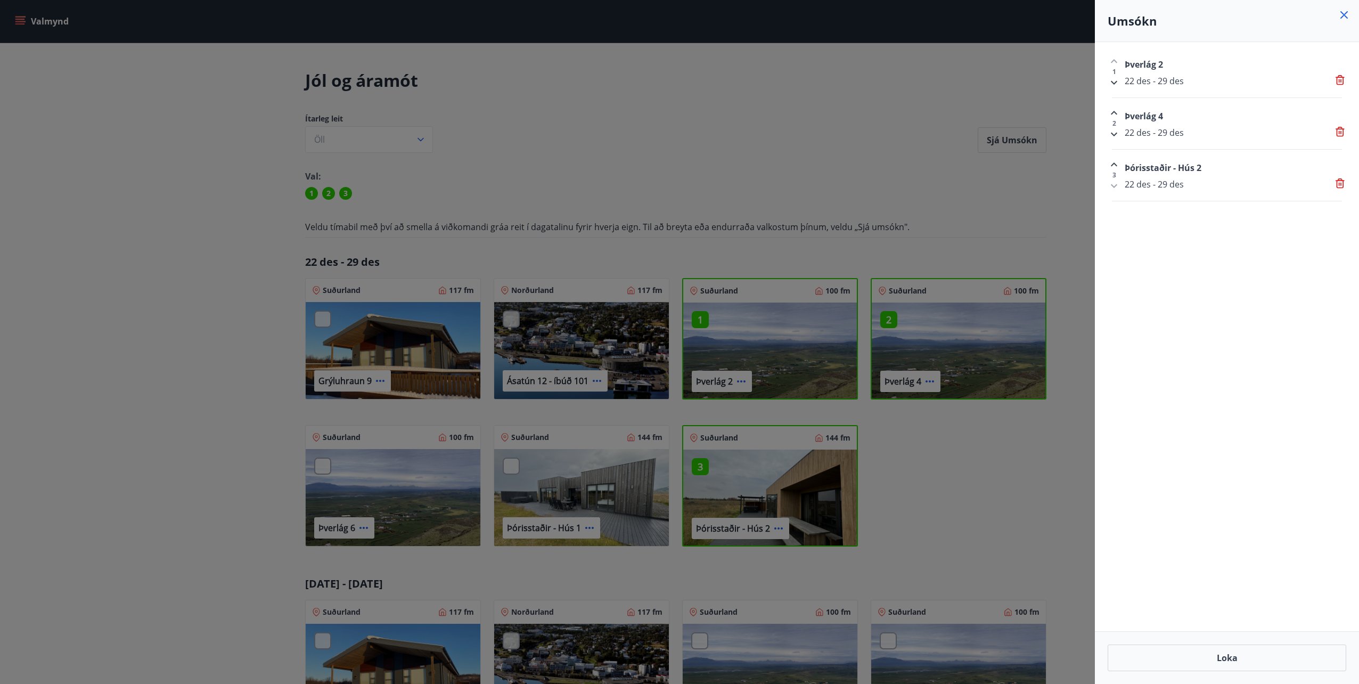
click at [1349, 17] on icon at bounding box center [1343, 15] width 13 height 13
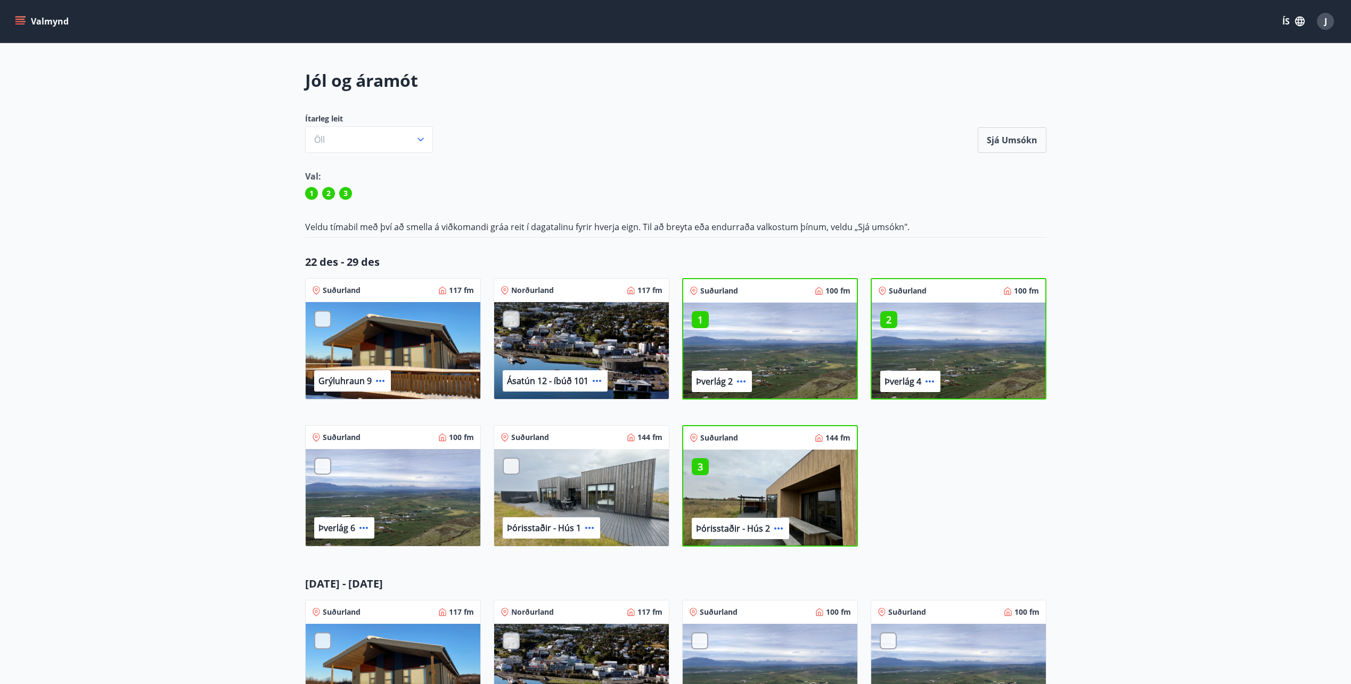
click at [800, 131] on div "Ítarleg leit [PERSON_NAME] umsókn" at bounding box center [675, 132] width 741 height 39
click at [17, 19] on icon "menu" at bounding box center [20, 19] width 10 height 1
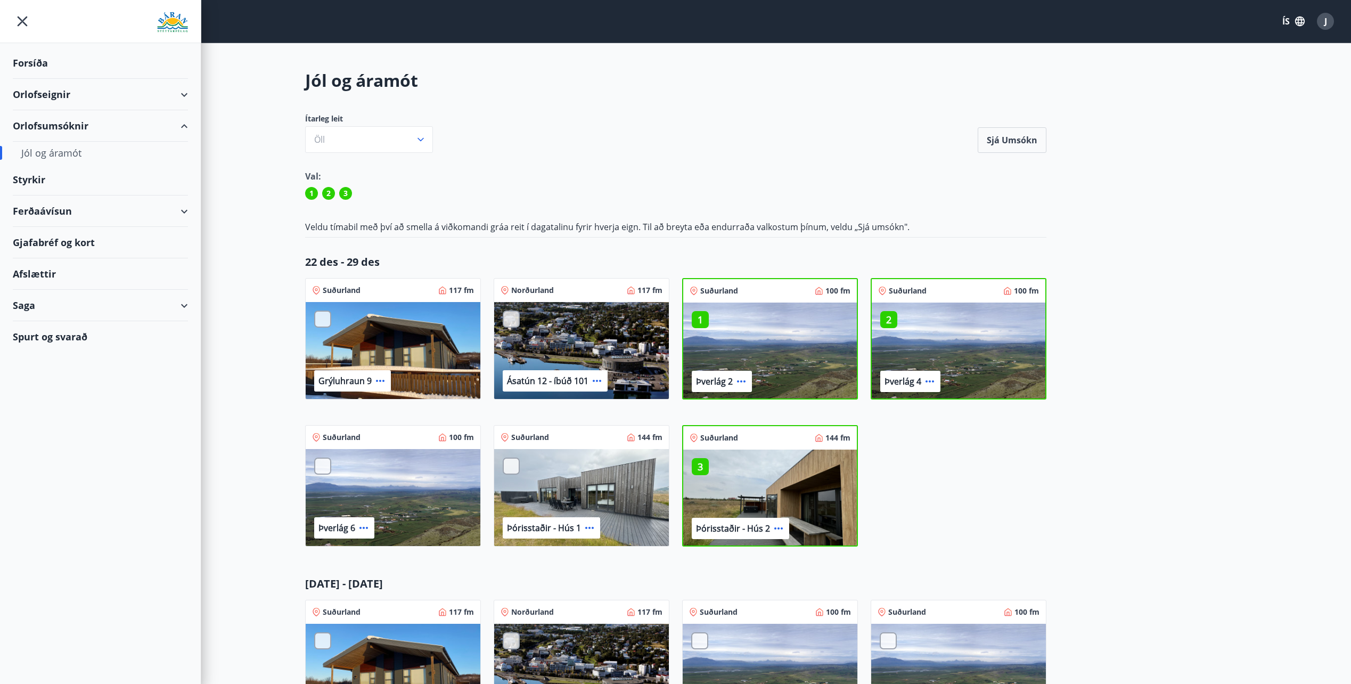
click at [41, 186] on div "Styrkir" at bounding box center [100, 179] width 175 height 31
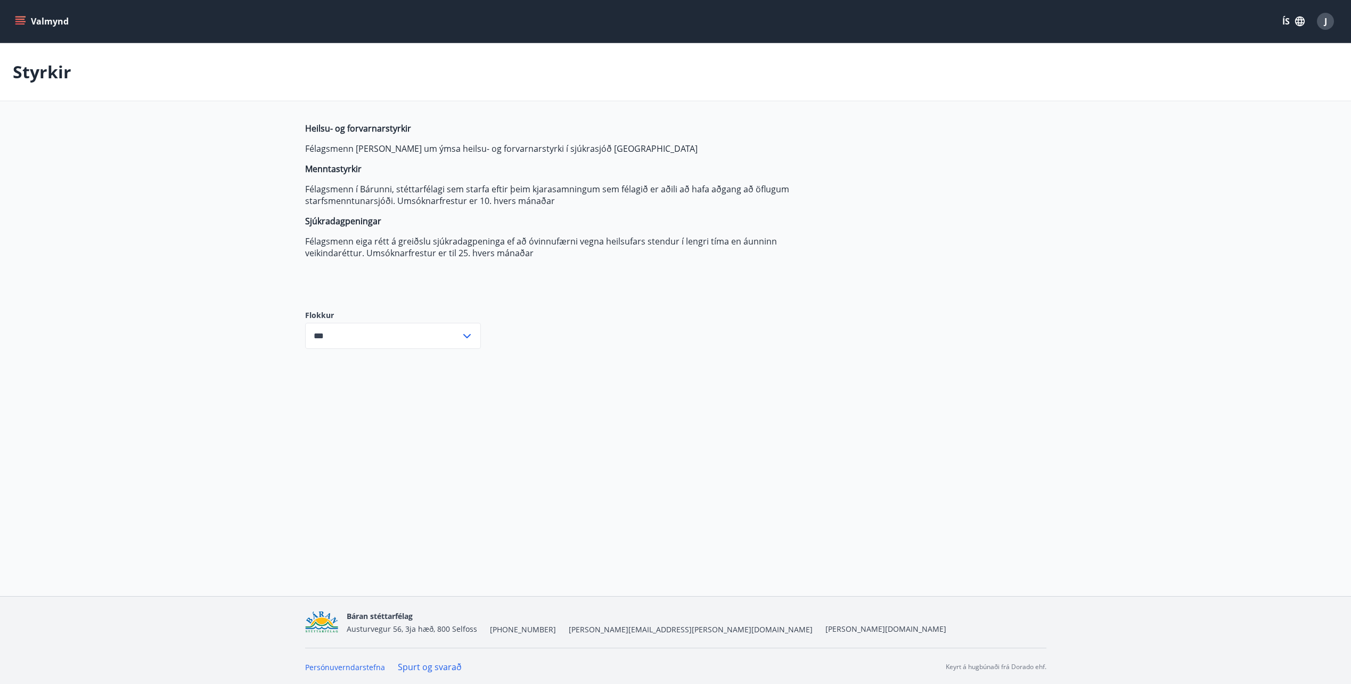
scroll to position [2, 0]
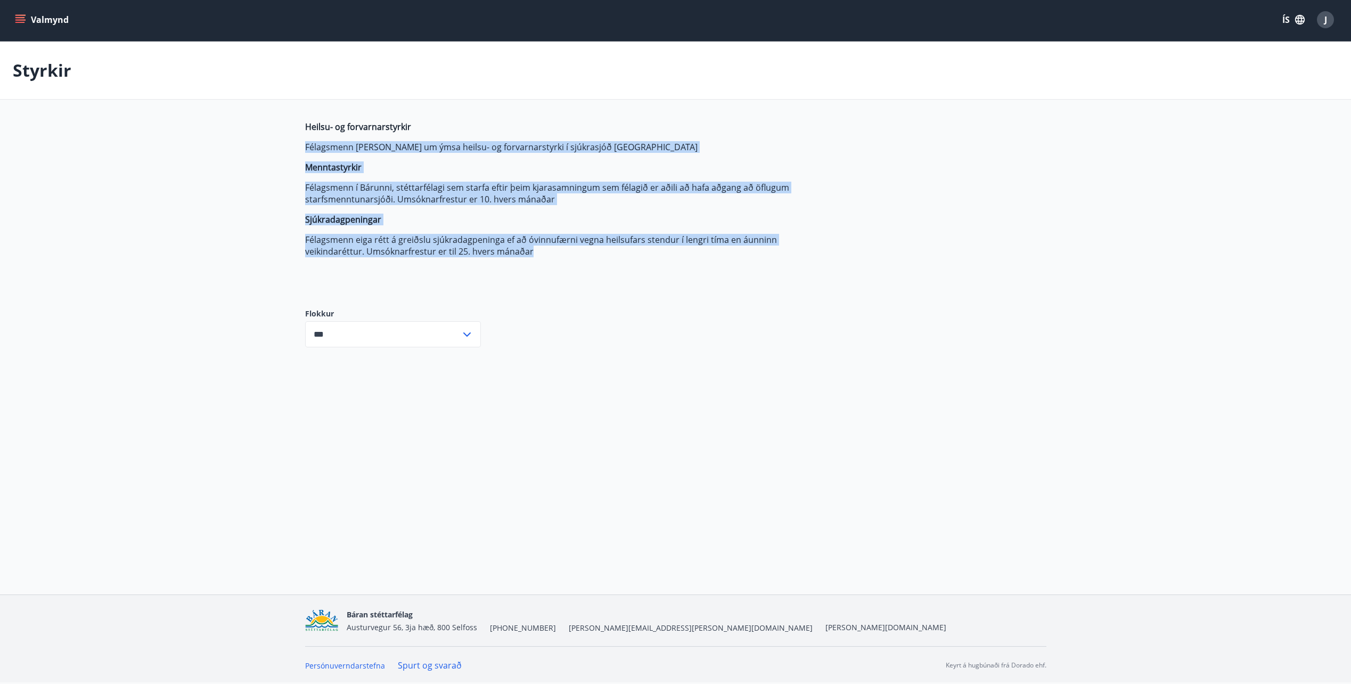
drag, startPoint x: 442, startPoint y: 128, endPoint x: 542, endPoint y: 248, distance: 156.1
click at [542, 248] on span "Heilsu- og forvarnarstyrkir Félagsmenn [PERSON_NAME] um ýmsa heilsu- og forvarn…" at bounding box center [556, 189] width 503 height 136
drag, startPoint x: 542, startPoint y: 248, endPoint x: 550, endPoint y: 252, distance: 9.5
click at [550, 252] on p "Félagsmenn eiga rétt á greiðslu sjúkradagpeninga ef að óvinnufærni vegna heilsu…" at bounding box center [556, 245] width 503 height 23
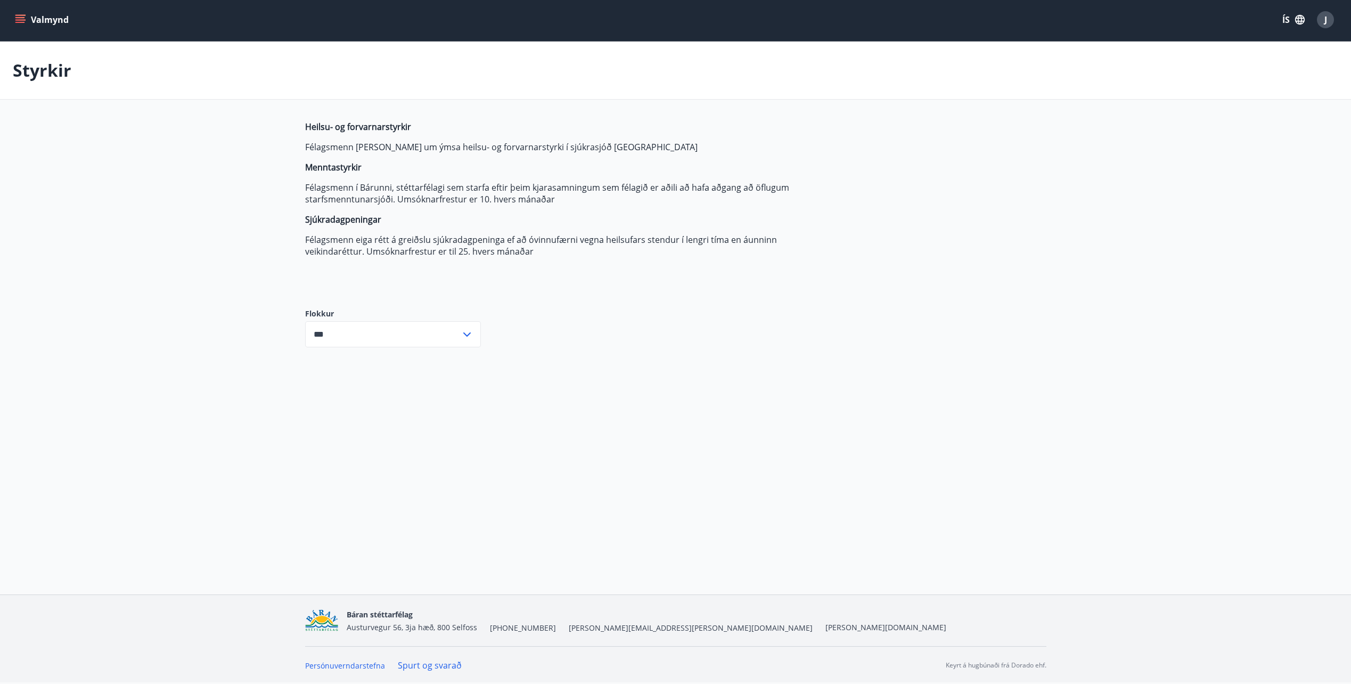
click at [21, 19] on icon "menu" at bounding box center [20, 19] width 11 height 11
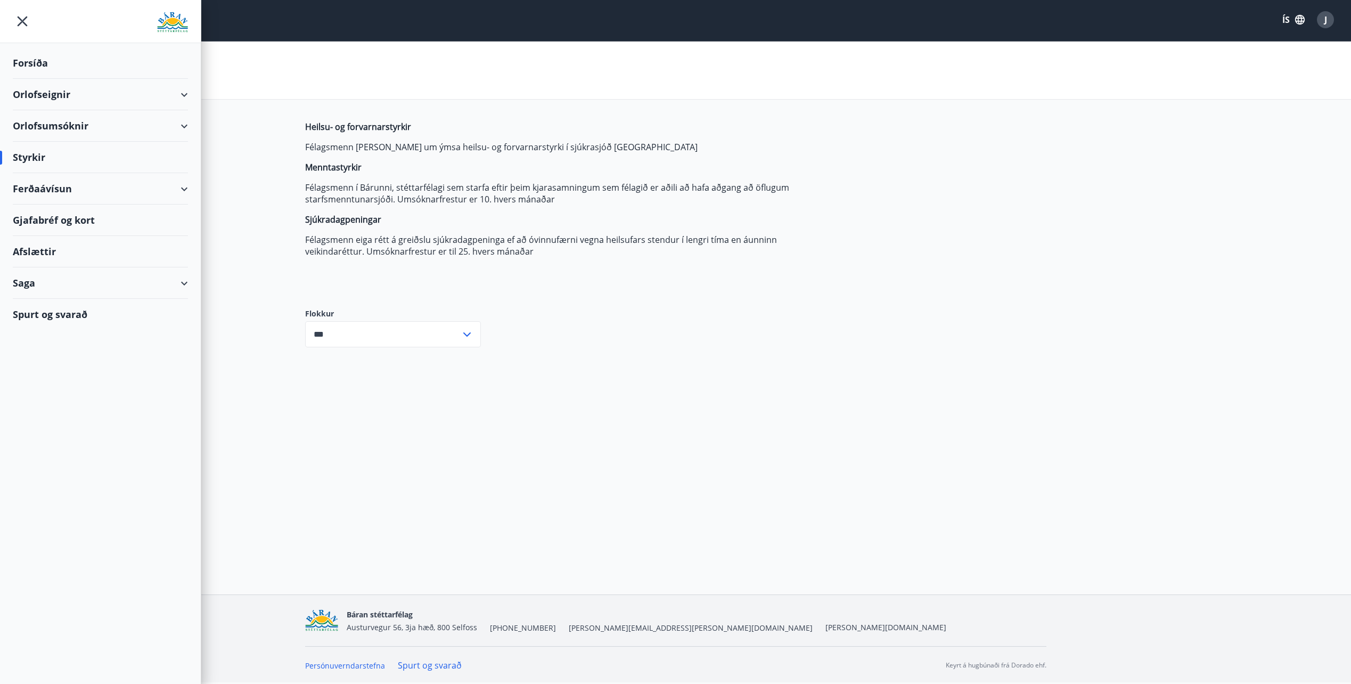
click at [29, 152] on div "Styrkir" at bounding box center [100, 157] width 175 height 31
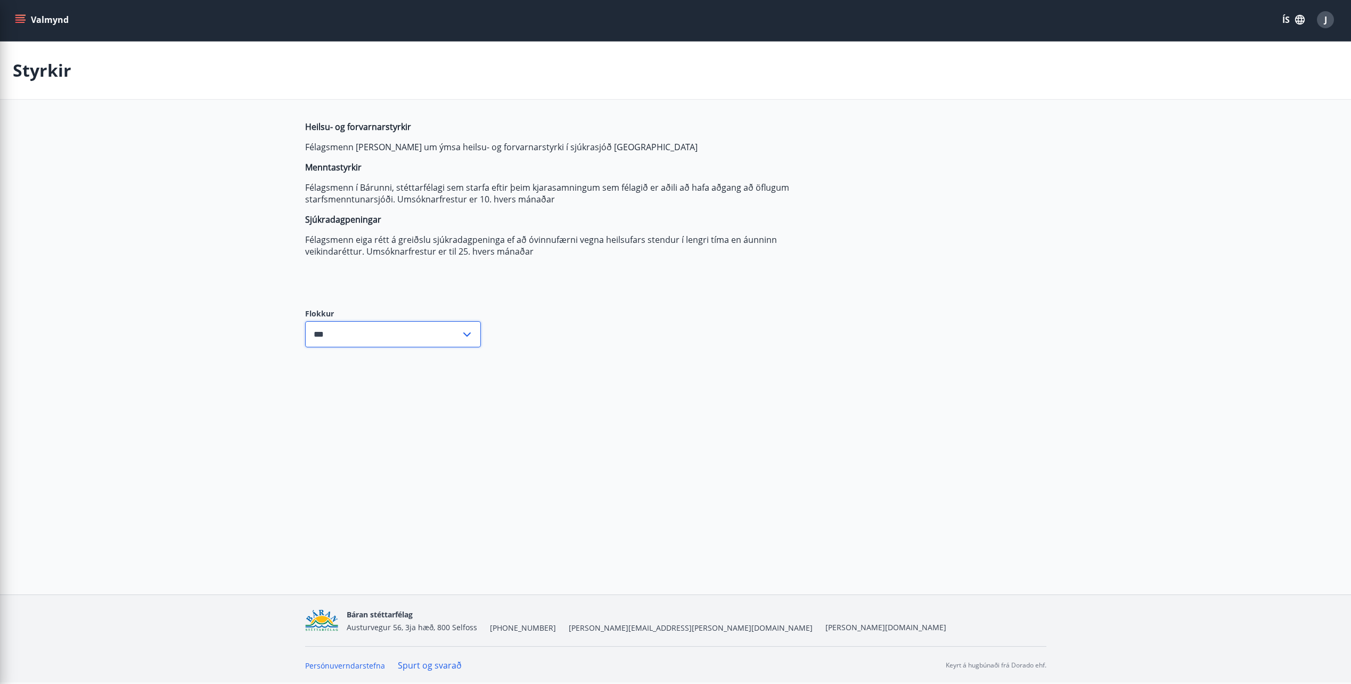
click at [363, 339] on input "***" at bounding box center [382, 334] width 155 height 26
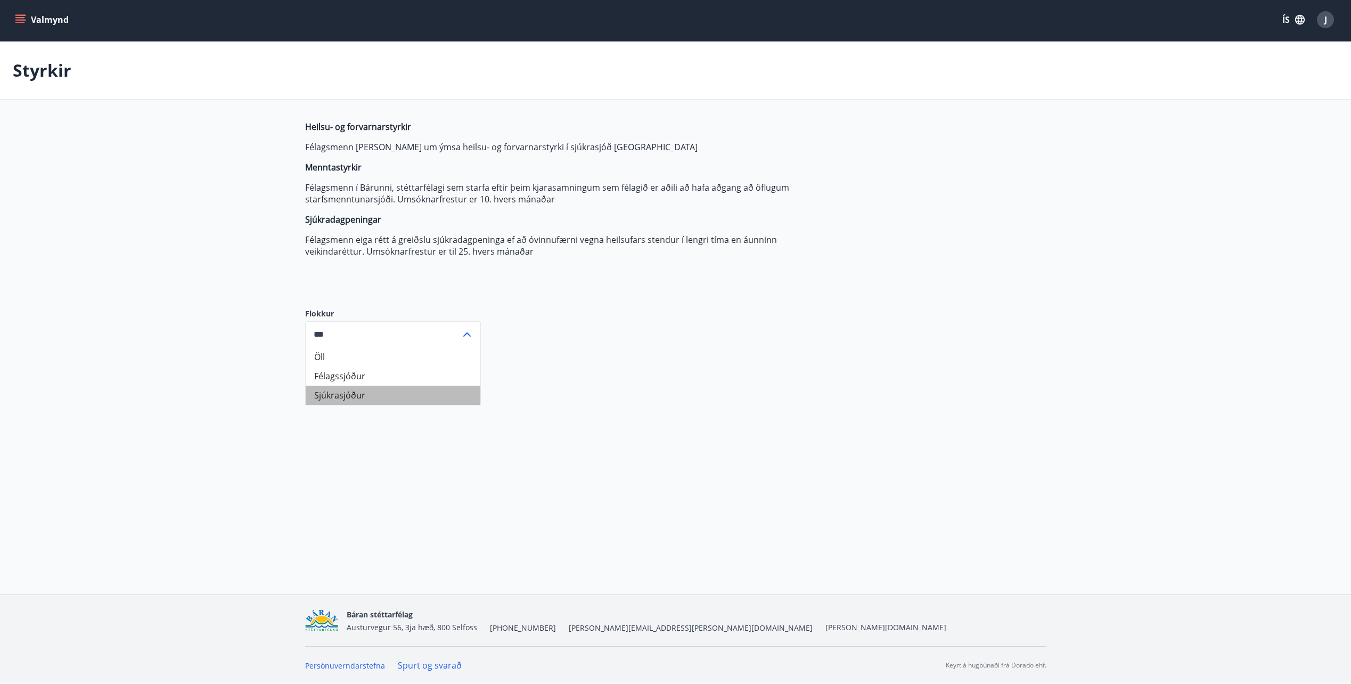
click at [367, 395] on li "Sjúkrasjóður" at bounding box center [393, 394] width 175 height 19
click at [367, 341] on input "**********" at bounding box center [382, 334] width 155 height 26
click at [365, 381] on li "Félagssjóður" at bounding box center [393, 375] width 175 height 19
click at [369, 340] on input "**********" at bounding box center [382, 334] width 155 height 26
click at [369, 374] on li "Félagssjóður" at bounding box center [393, 375] width 175 height 19
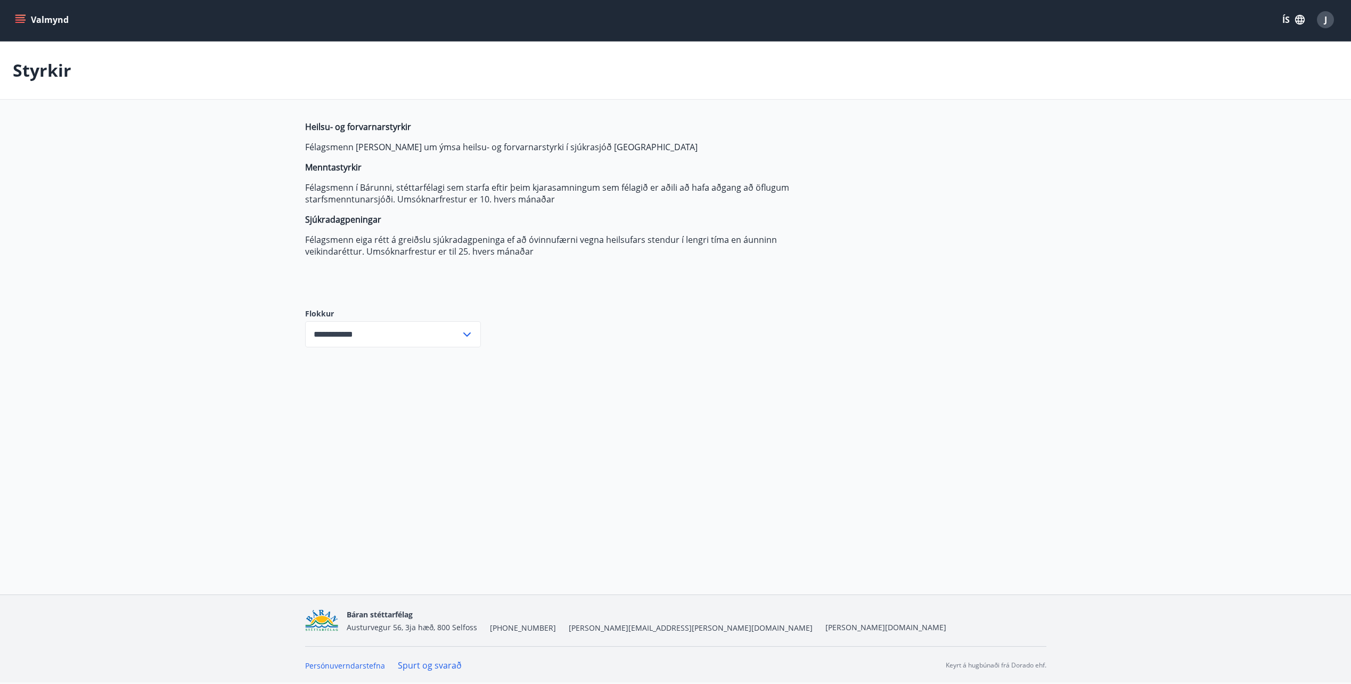
click at [366, 338] on input "**********" at bounding box center [382, 334] width 155 height 26
click at [365, 354] on li "Öll" at bounding box center [393, 356] width 175 height 19
type input "***"
click at [370, 277] on div "Heilsu- og forvarnarstyrkir Félagsmenn [PERSON_NAME] um ýmsa heilsu- og forvarn…" at bounding box center [556, 206] width 503 height 170
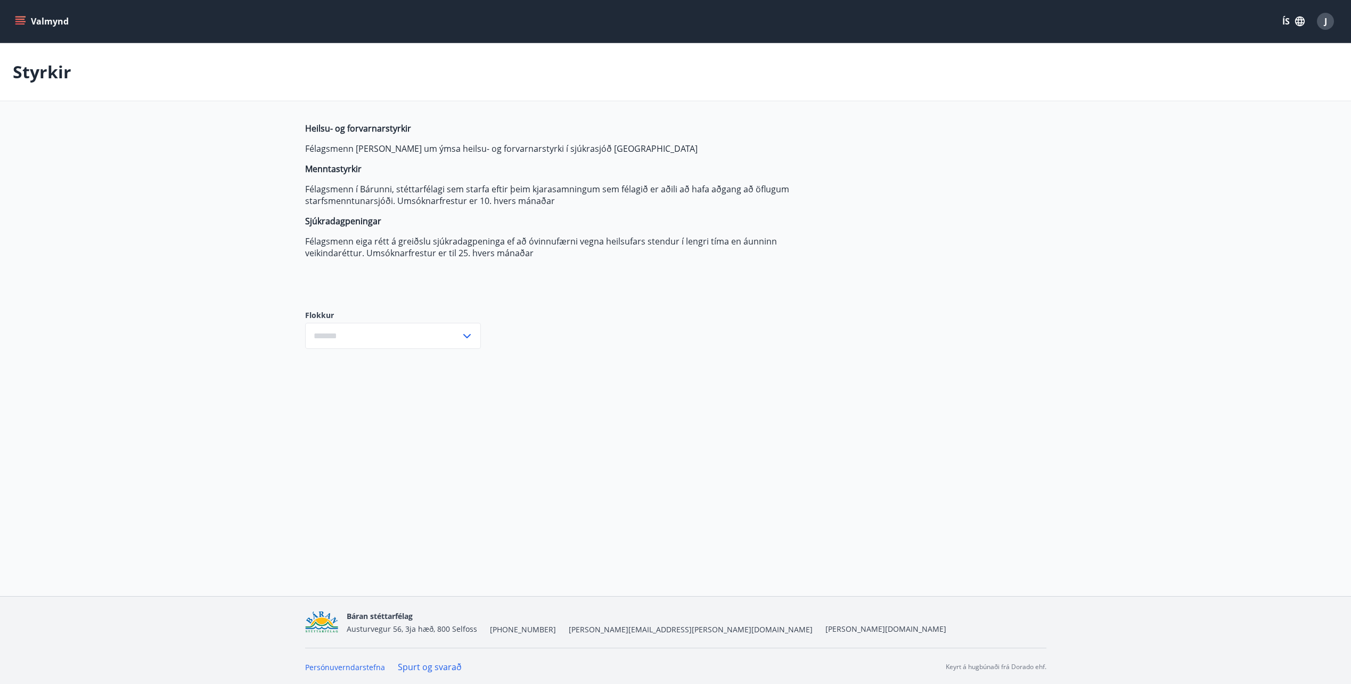
type input "***"
click at [845, 262] on div "Heilsu- og forvarnarstyrkir Félagsmenn geta sótt um ýmsa heilsu- og forvarnarst…" at bounding box center [675, 243] width 741 height 243
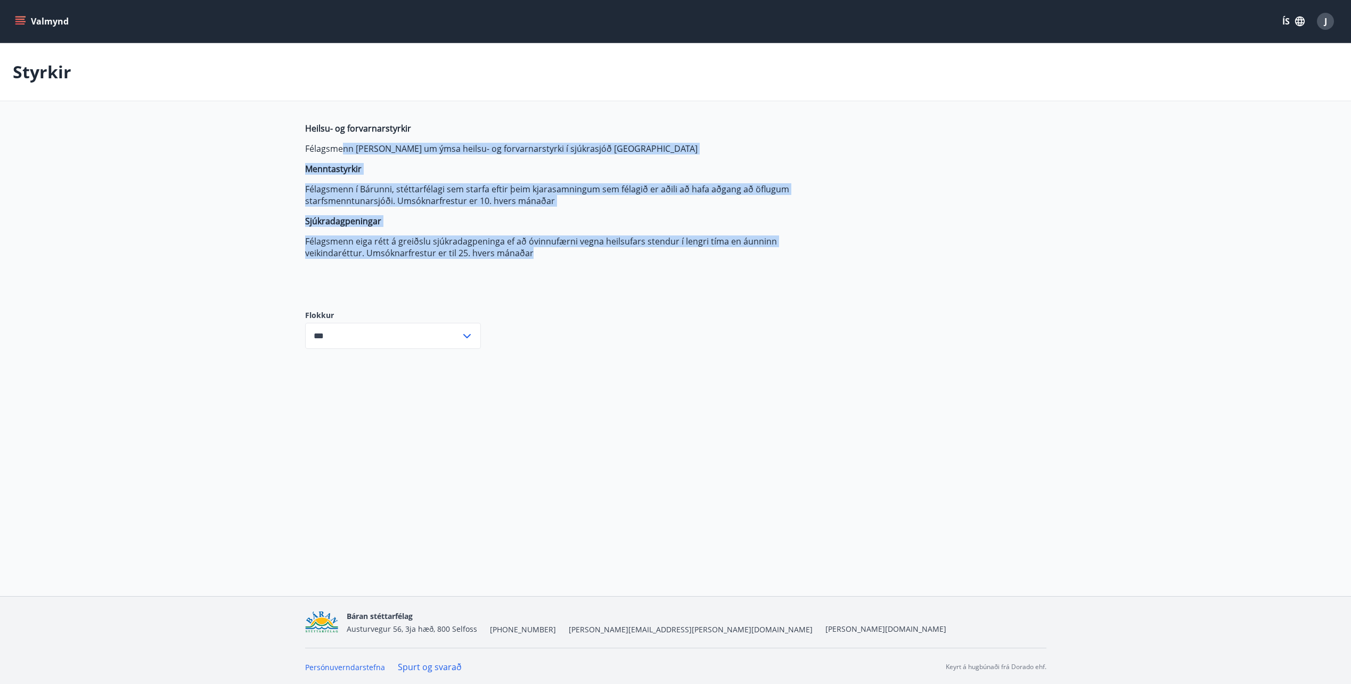
drag, startPoint x: 429, startPoint y: 204, endPoint x: 340, endPoint y: 145, distance: 106.6
click at [340, 145] on span "Heilsu- og forvarnarstyrkir Félagsmenn [PERSON_NAME] um ýmsa heilsu- og forvarn…" at bounding box center [556, 190] width 503 height 136
drag, startPoint x: 340, startPoint y: 145, endPoint x: 721, endPoint y: 169, distance: 382.0
click at [721, 166] on p "Menntastyrkir" at bounding box center [556, 169] width 503 height 12
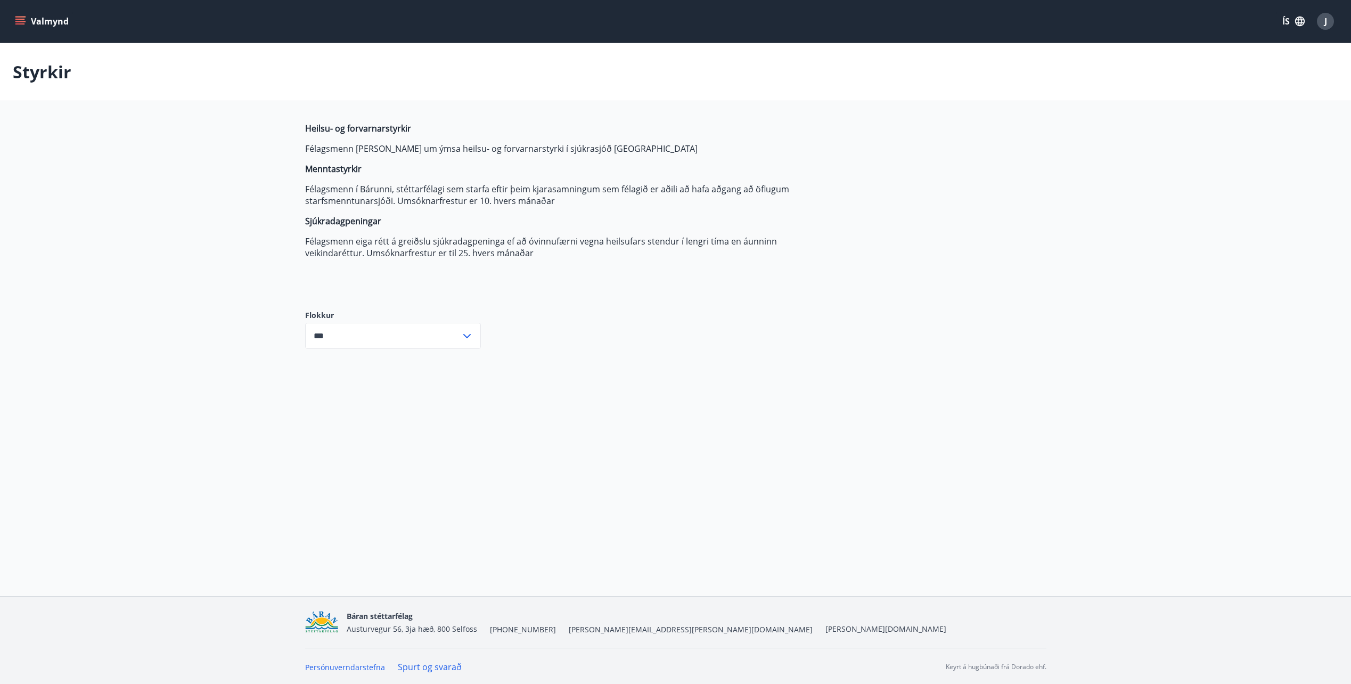
click at [32, 20] on button "Valmynd" at bounding box center [43, 21] width 60 height 19
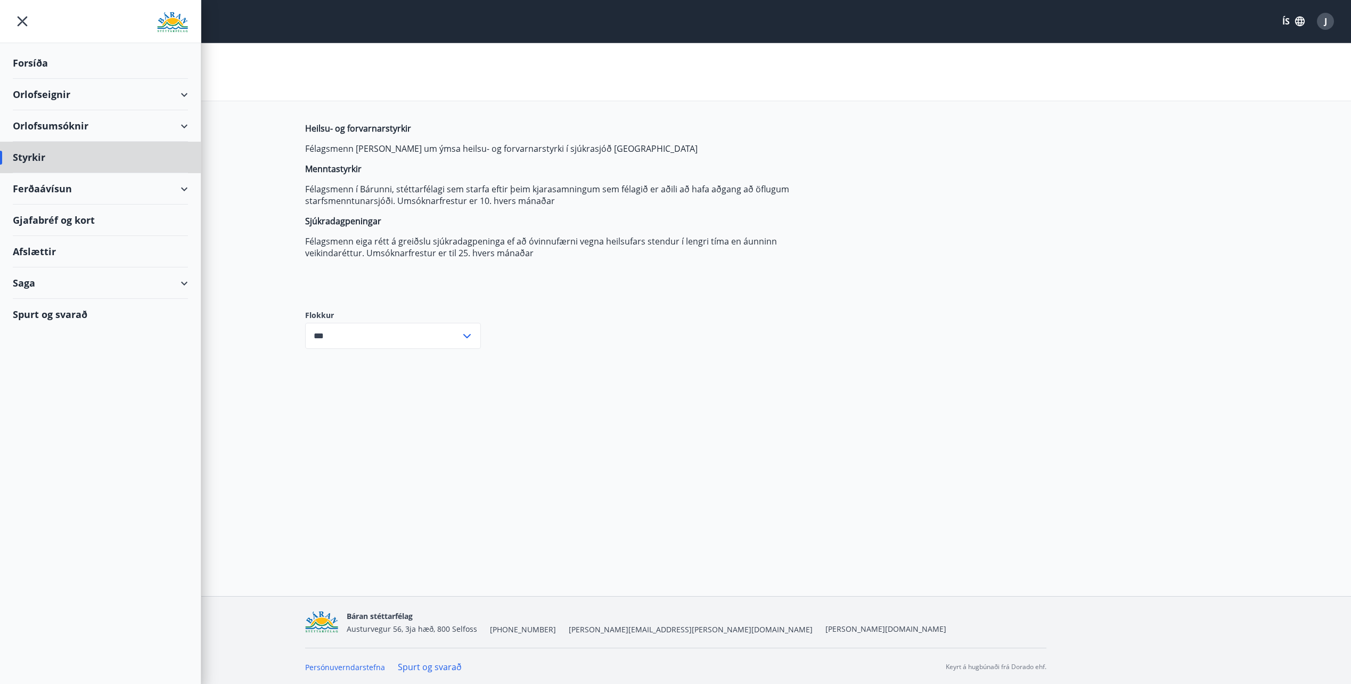
click at [36, 55] on div "Forsíða" at bounding box center [100, 62] width 175 height 31
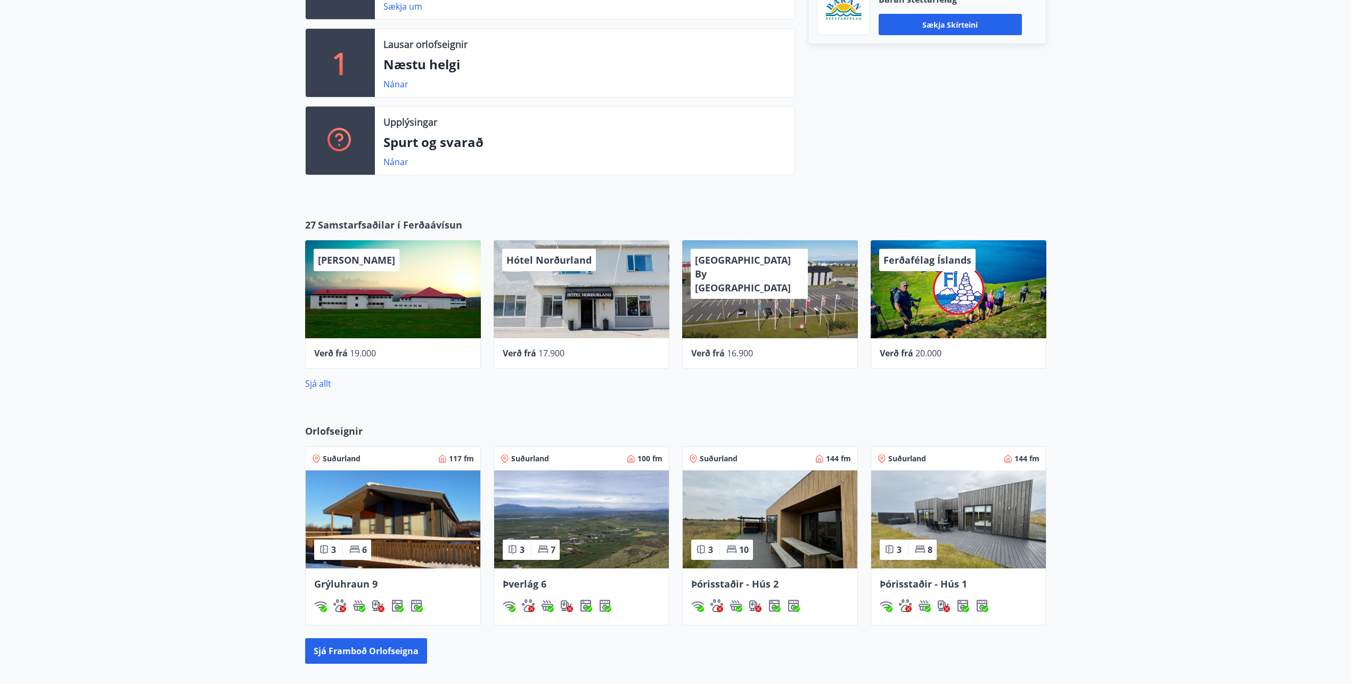
scroll to position [53, 0]
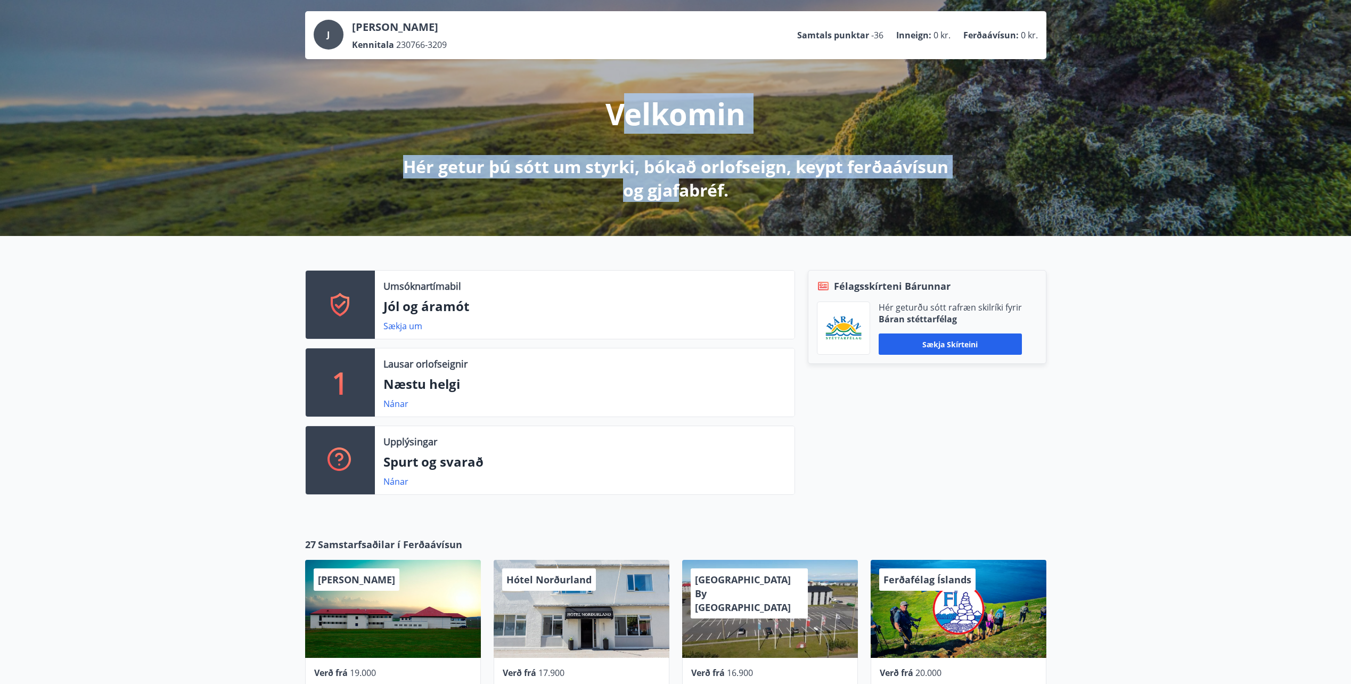
drag, startPoint x: 626, startPoint y: 118, endPoint x: 682, endPoint y: 196, distance: 96.6
click at [682, 196] on div "Velkomin Hér getur þú sótt um styrki, bókað orlofseign, keypt ferðaávísun og gj…" at bounding box center [675, 130] width 596 height 143
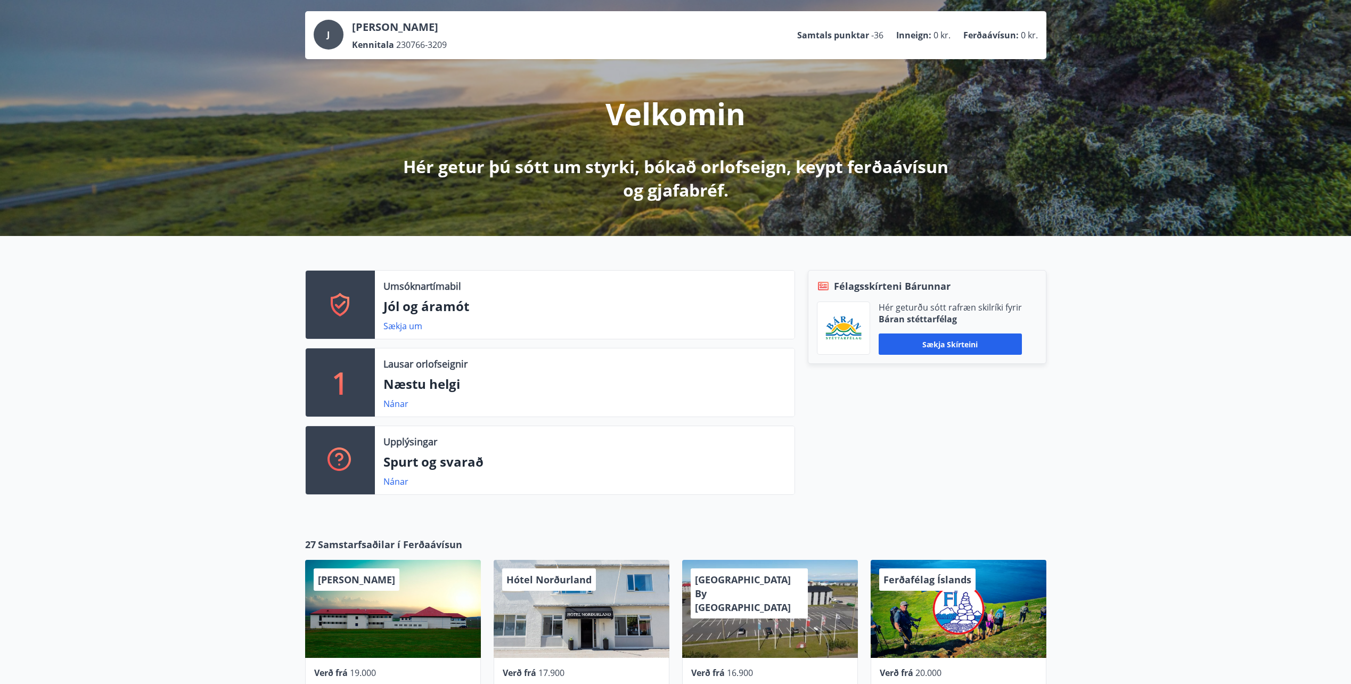
click at [1255, 402] on div "Umsóknartímabil Jól og áramót Sækja um 1 Lausar orlofseignir Næstu helgi Nánar …" at bounding box center [675, 378] width 1351 height 284
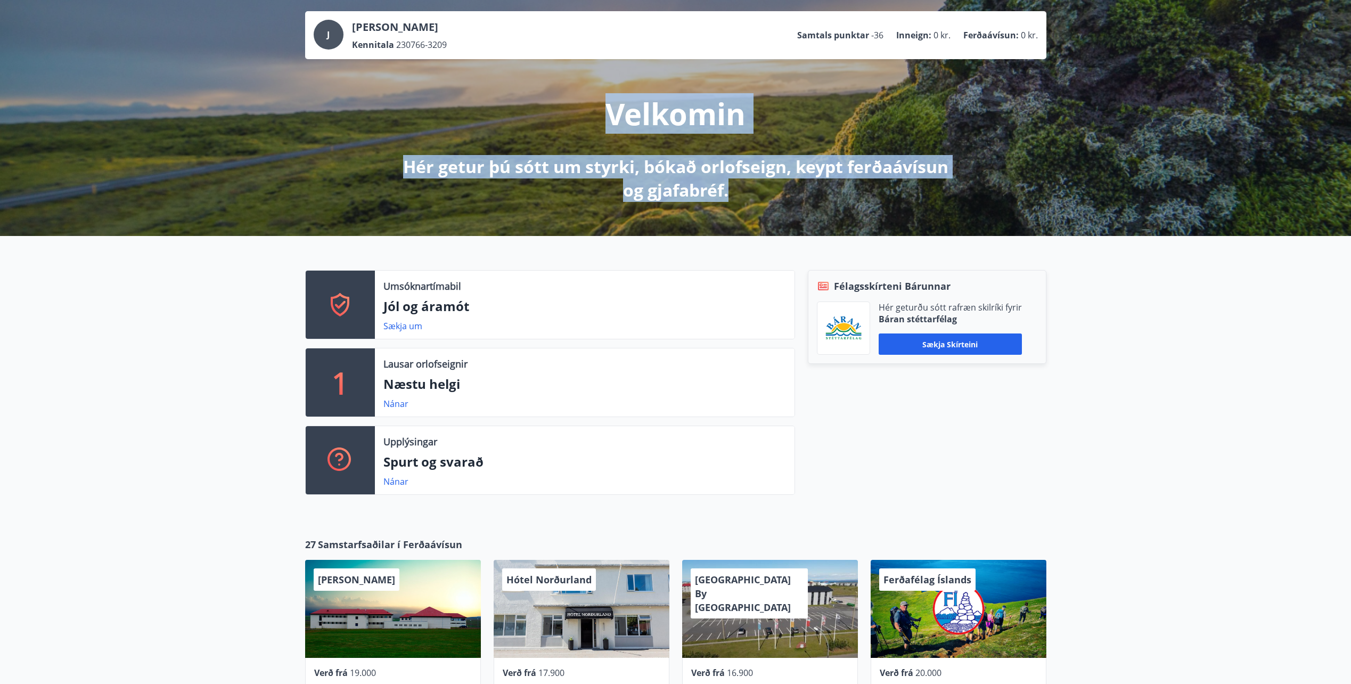
drag, startPoint x: 742, startPoint y: 186, endPoint x: 578, endPoint y: 107, distance: 181.4
click at [578, 107] on div "Velkomin Hér getur þú sótt um styrki, bókað orlofseign, keypt ferðaávísun og gj…" at bounding box center [675, 130] width 596 height 143
drag, startPoint x: 578, startPoint y: 107, endPoint x: 640, endPoint y: 118, distance: 63.3
click at [646, 122] on p "Velkomin" at bounding box center [675, 113] width 140 height 40
drag, startPoint x: 601, startPoint y: 107, endPoint x: 693, endPoint y: 193, distance: 126.2
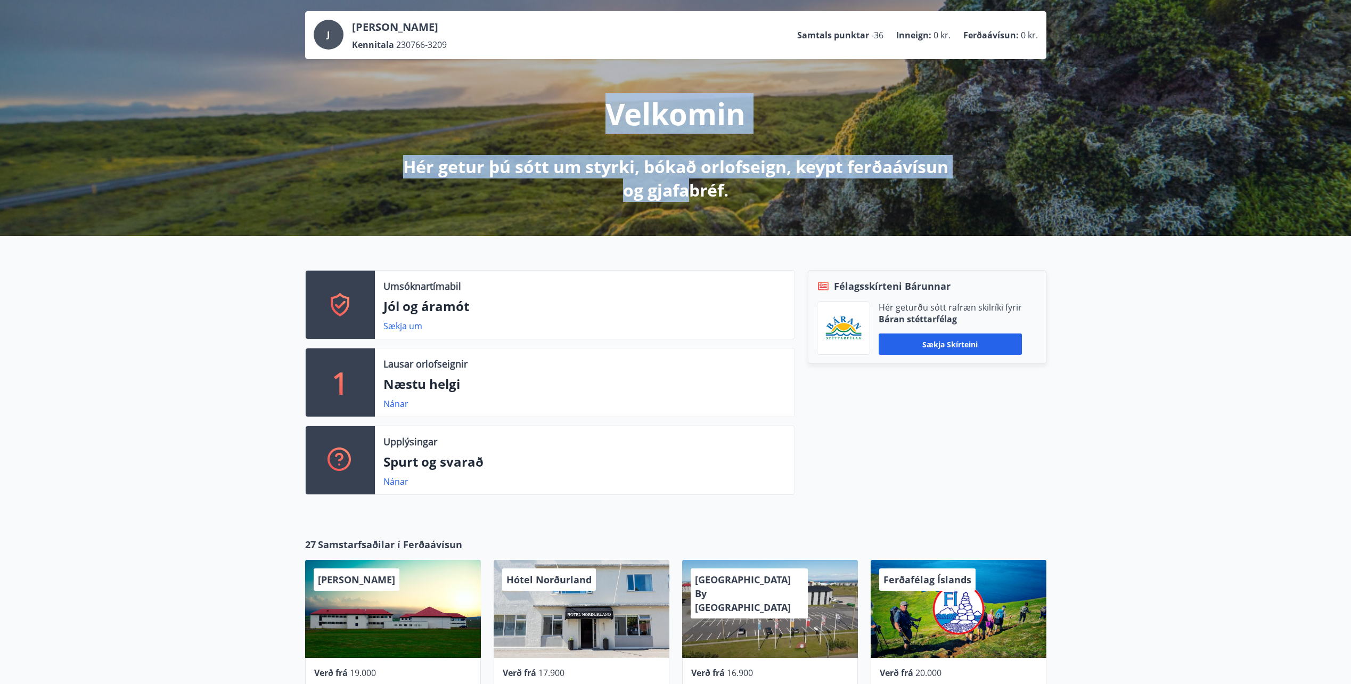
click at [693, 193] on div "Velkomin Hér getur þú sótt um styrki, bókað orlofseign, keypt ferðaávísun og gj…" at bounding box center [675, 130] width 596 height 143
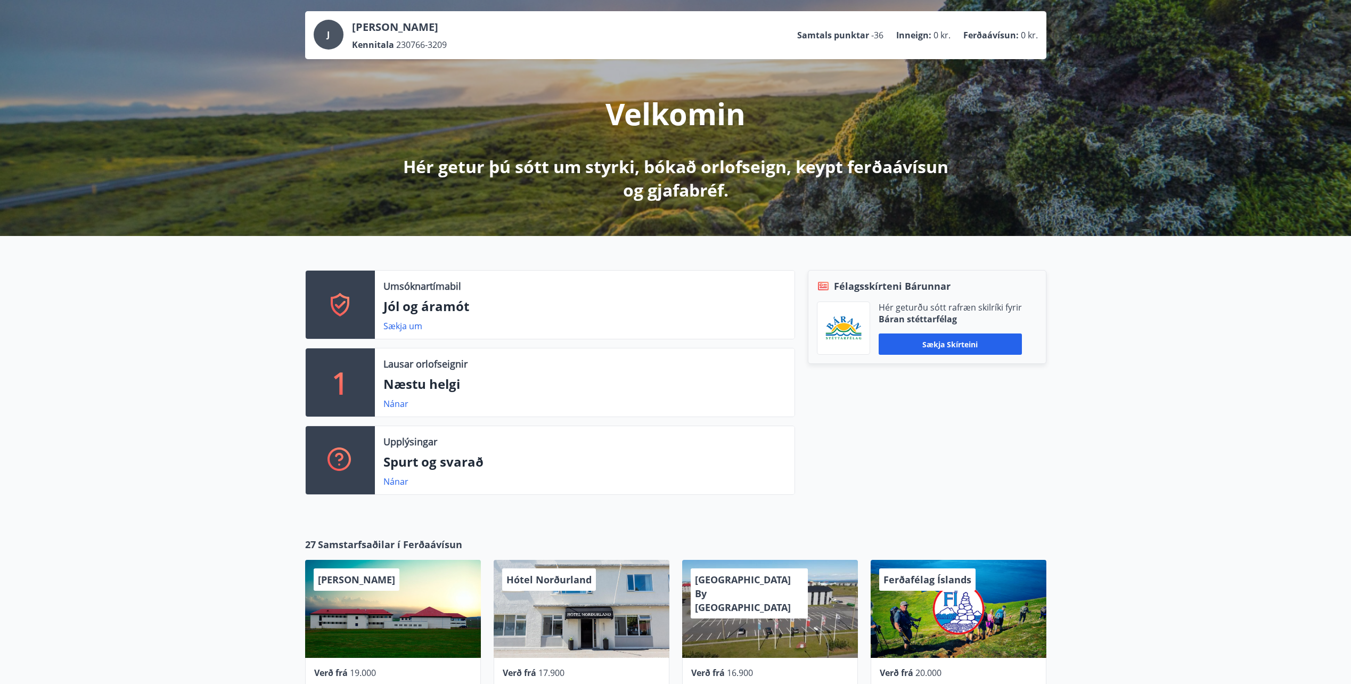
drag, startPoint x: 693, startPoint y: 193, endPoint x: 713, endPoint y: 194, distance: 20.2
click at [713, 194] on p "Hér getur þú sótt um styrki, bókað orlofseign, keypt ferðaávísun og gjafabréf." at bounding box center [675, 178] width 562 height 47
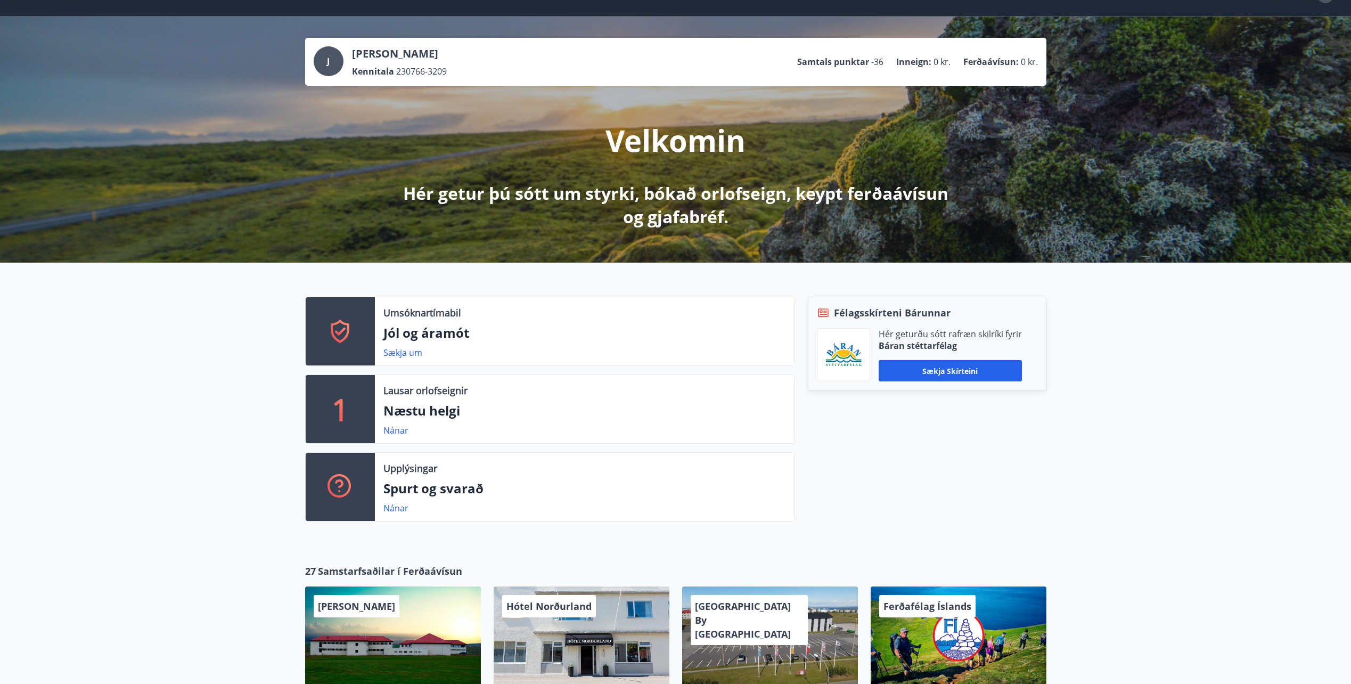
scroll to position [0, 0]
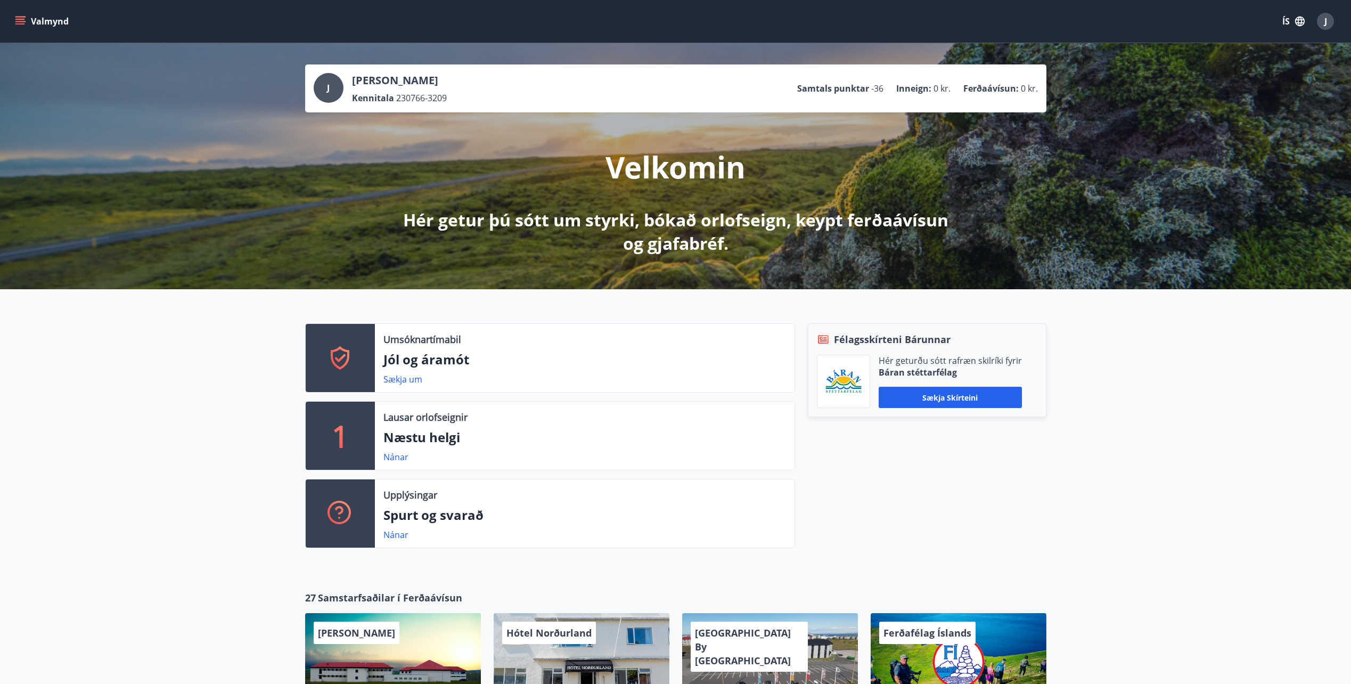
click at [19, 22] on icon "menu" at bounding box center [21, 21] width 12 height 1
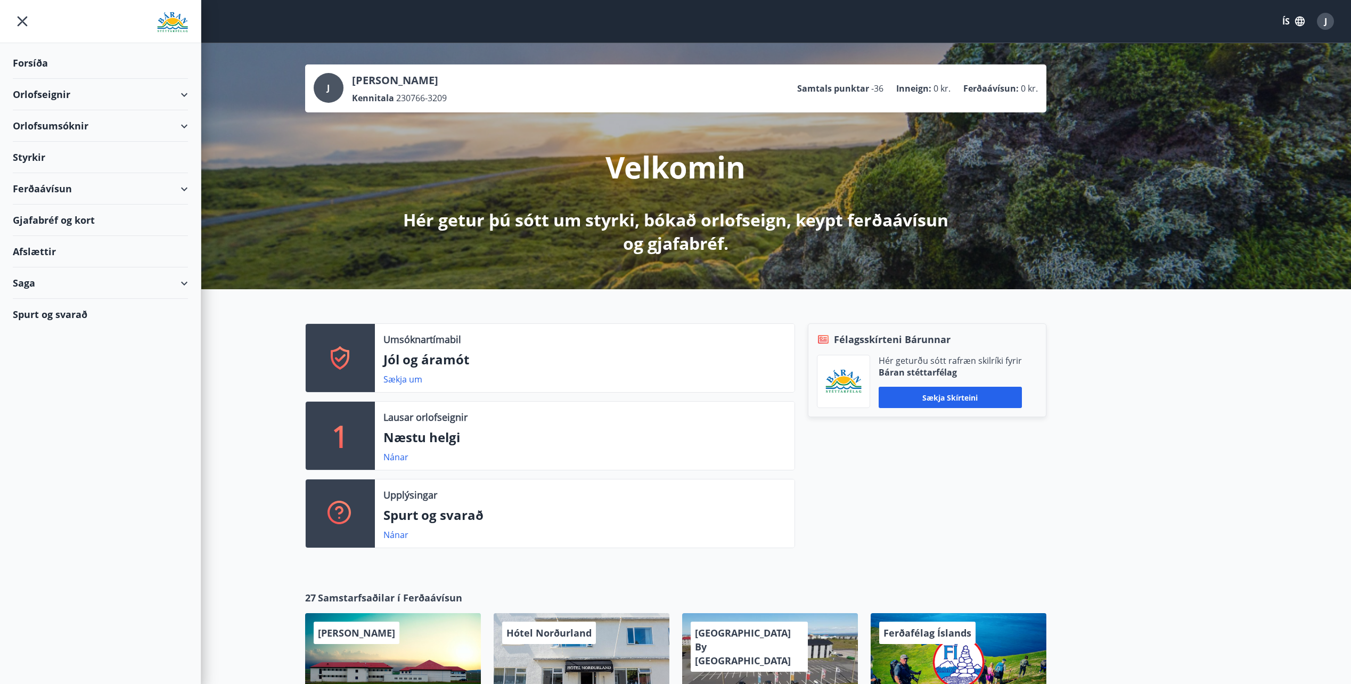
click at [53, 163] on div "Styrkir" at bounding box center [100, 157] width 175 height 31
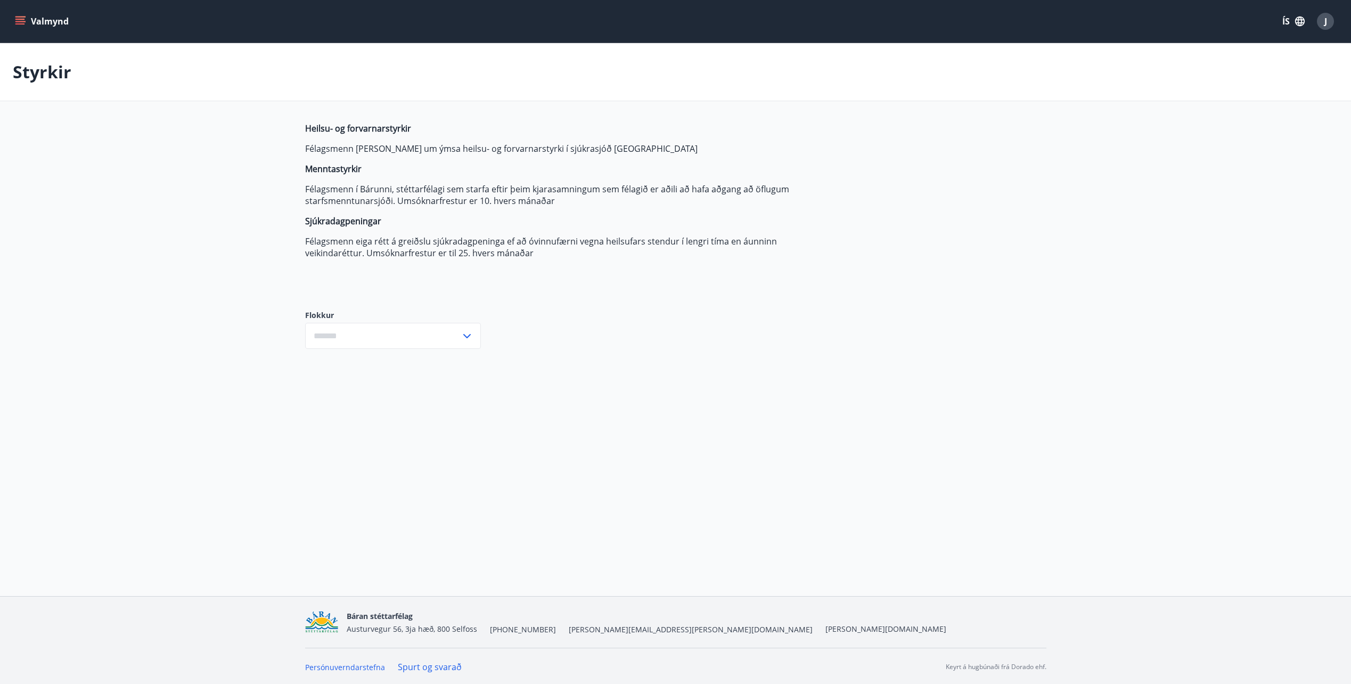
type input "***"
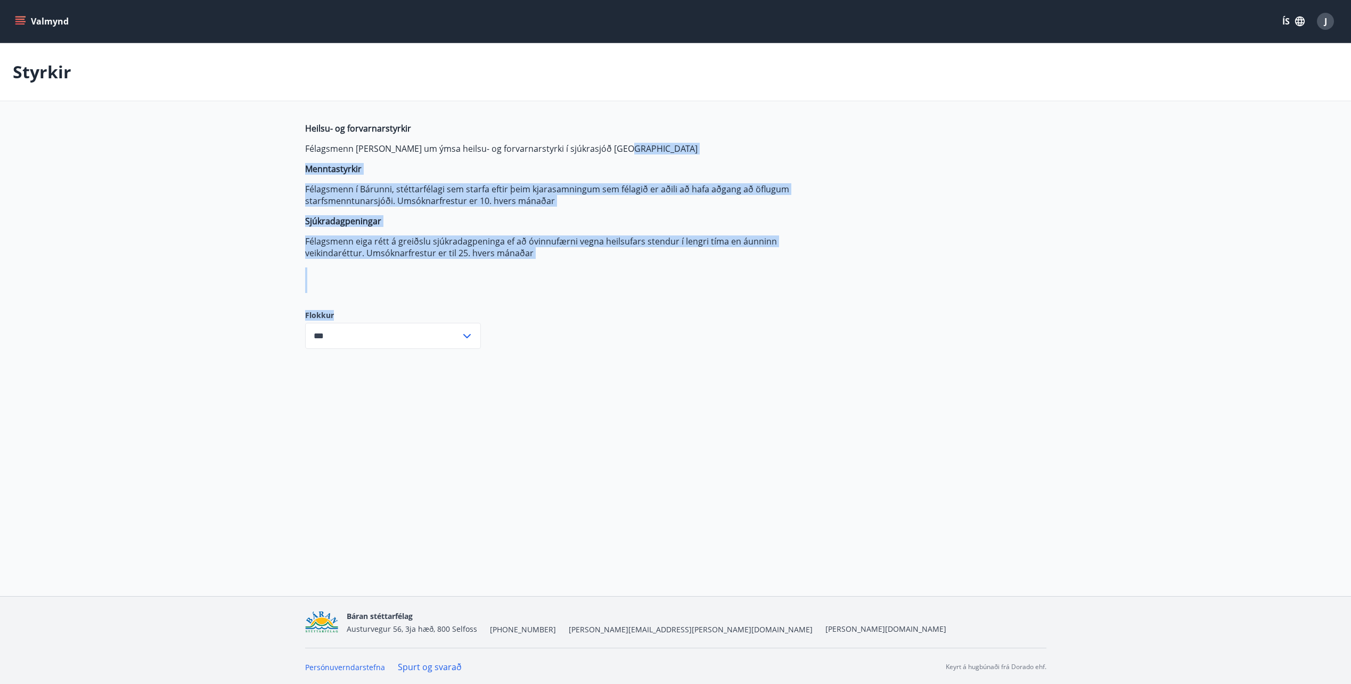
drag, startPoint x: 755, startPoint y: 286, endPoint x: 745, endPoint y: 139, distance: 146.8
click at [745, 139] on div "Heilsu- og forvarnarstyrkir Félagsmenn geta sótt um ýmsa heilsu- og forvarnarst…" at bounding box center [675, 243] width 741 height 243
drag, startPoint x: 745, startPoint y: 139, endPoint x: 937, endPoint y: 218, distance: 207.7
click at [937, 218] on div "Heilsu- og forvarnarstyrkir Félagsmenn geta sótt um ýmsa heilsu- og forvarnarst…" at bounding box center [675, 243] width 741 height 243
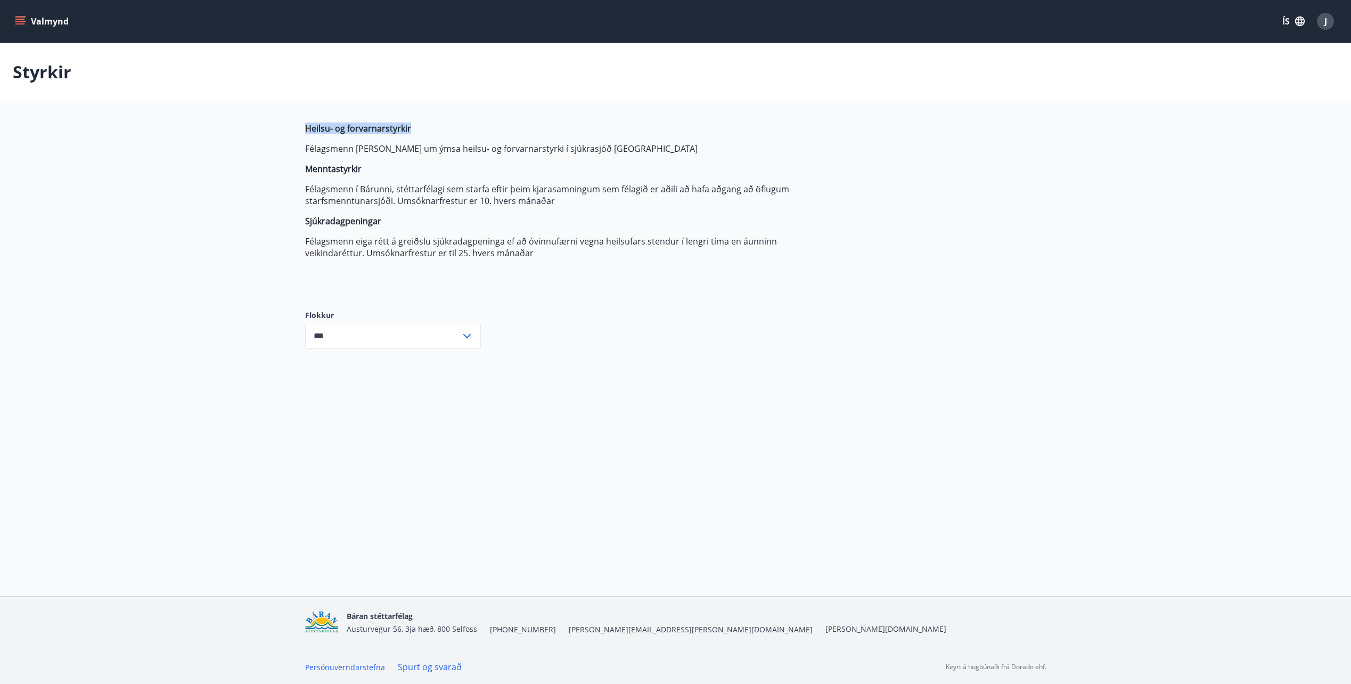
drag, startPoint x: 430, startPoint y: 105, endPoint x: 596, endPoint y: 268, distance: 233.0
click at [596, 268] on main "Styrkir Heilsu- og forvarnarstyrkir Félagsmenn geta sótt um ýmsa heilsu- og for…" at bounding box center [675, 204] width 1351 height 322
drag, startPoint x: 596, startPoint y: 268, endPoint x: 637, endPoint y: 275, distance: 41.5
click at [596, 268] on div "Heilsu- og forvarnarstyrkir Félagsmenn [PERSON_NAME] um ýmsa heilsu- og forvarn…" at bounding box center [556, 207] width 503 height 170
drag, startPoint x: 798, startPoint y: 270, endPoint x: 483, endPoint y: 93, distance: 361.1
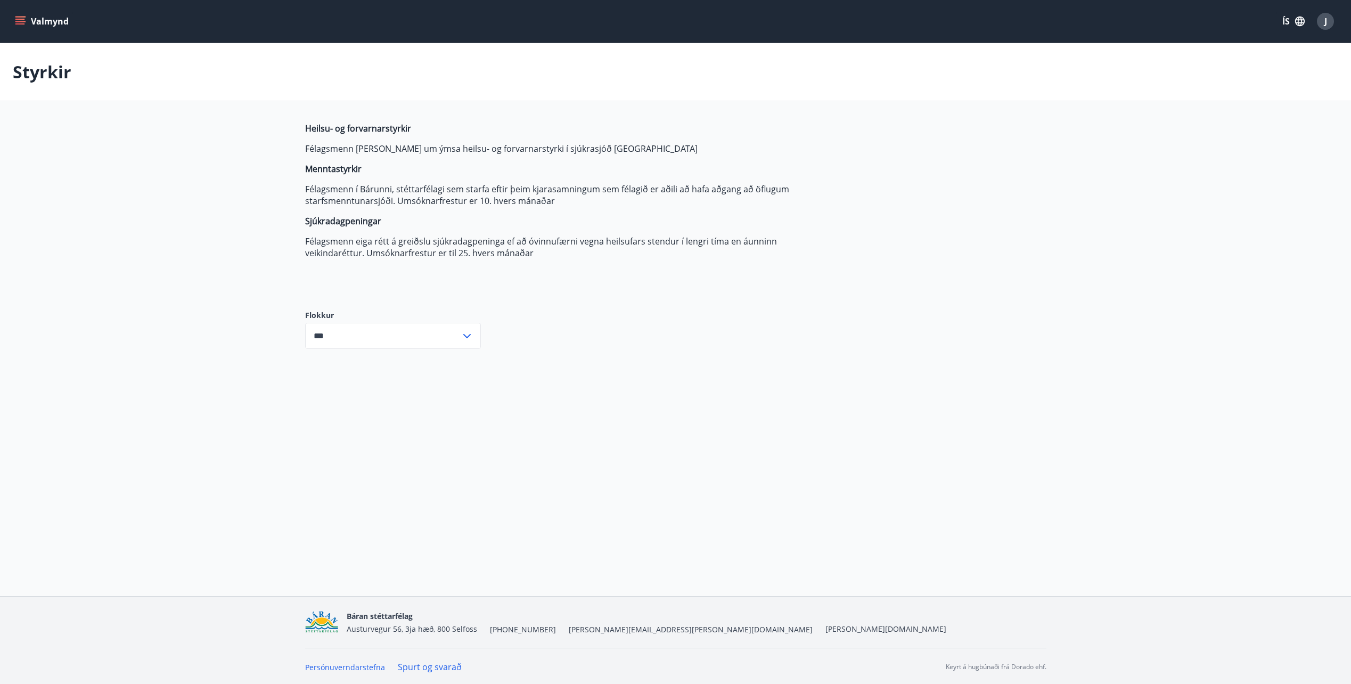
click at [483, 93] on main "Styrkir Heilsu- og forvarnarstyrkir Félagsmenn geta sótt um ýmsa heilsu- og for…" at bounding box center [675, 204] width 1351 height 322
drag, startPoint x: 483, startPoint y: 93, endPoint x: 626, endPoint y: 142, distance: 150.3
click at [626, 142] on span "Heilsu- og forvarnarstyrkir Félagsmenn [PERSON_NAME] um ýmsa heilsu- og forvarn…" at bounding box center [556, 190] width 503 height 136
drag, startPoint x: 315, startPoint y: 113, endPoint x: 556, endPoint y: 269, distance: 286.8
click at [556, 269] on main "Styrkir Heilsu- og forvarnarstyrkir Félagsmenn geta sótt um ýmsa heilsu- og for…" at bounding box center [675, 204] width 1351 height 322
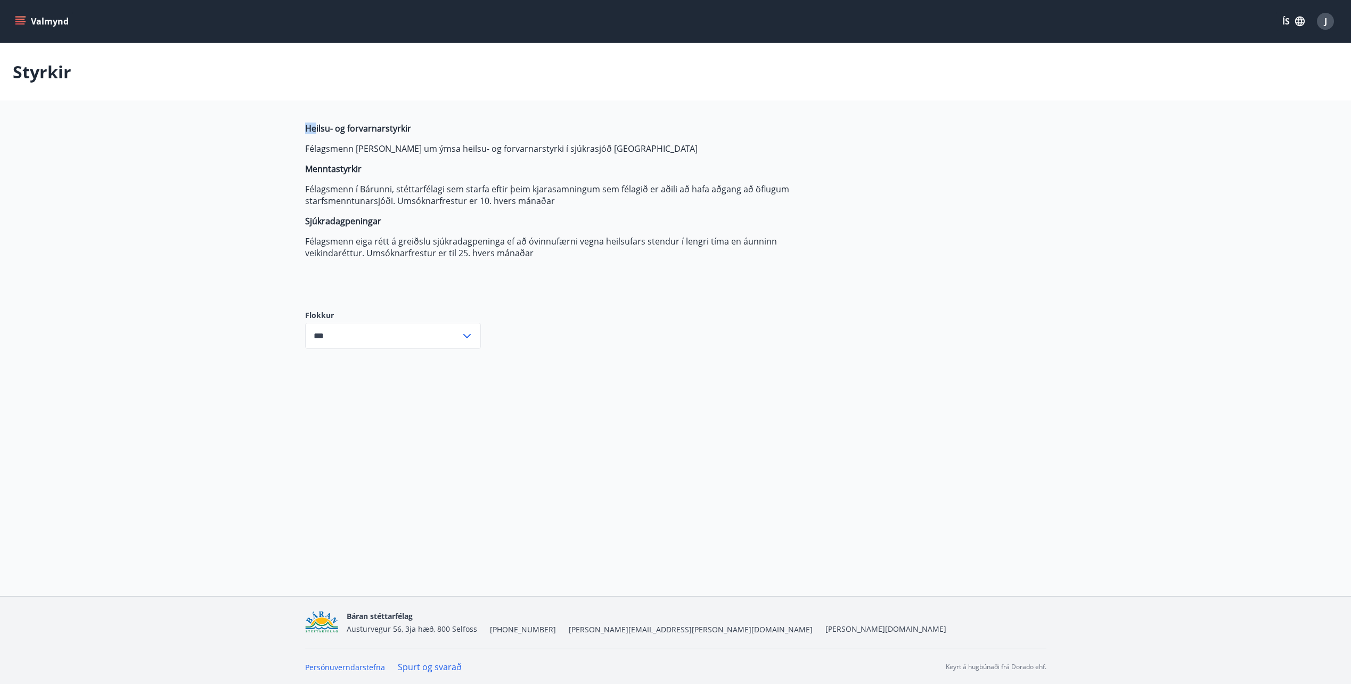
click at [559, 269] on div "Heilsu- og forvarnarstyrkir Félagsmenn [PERSON_NAME] um ýmsa heilsu- og forvarn…" at bounding box center [556, 207] width 503 height 170
